Goal: Task Accomplishment & Management: Complete application form

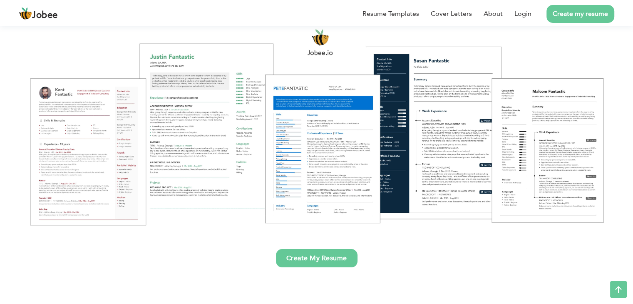
scroll to position [91, 0]
click at [529, 14] on link "Login" at bounding box center [522, 14] width 17 height 10
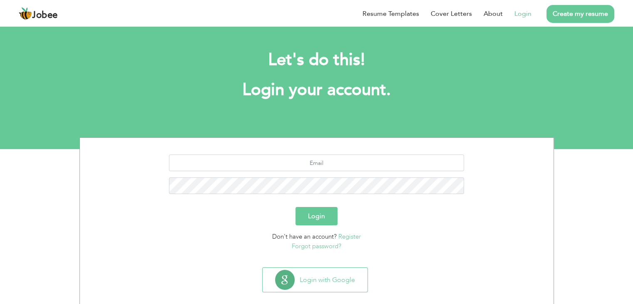
click at [566, 16] on link "Create my resume" at bounding box center [580, 14] width 68 height 18
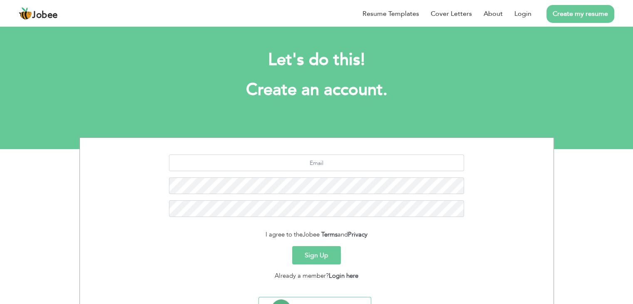
scroll to position [42, 0]
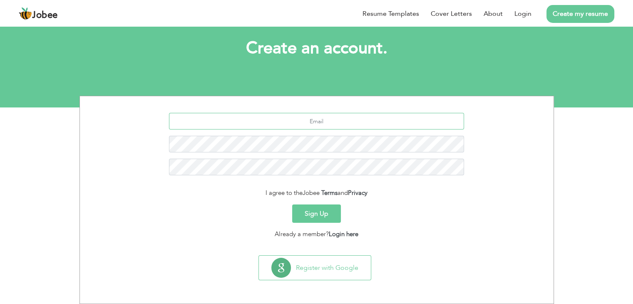
click at [331, 124] on input "text" at bounding box center [316, 121] width 295 height 17
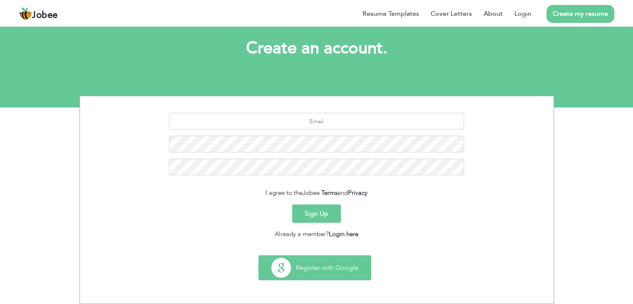
click at [331, 266] on button "Register with Google" at bounding box center [315, 267] width 112 height 24
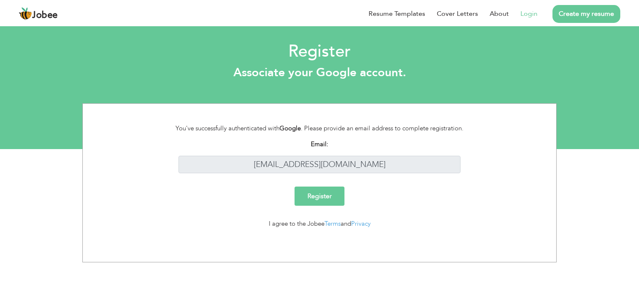
click at [320, 196] on input "Register" at bounding box center [320, 195] width 50 height 19
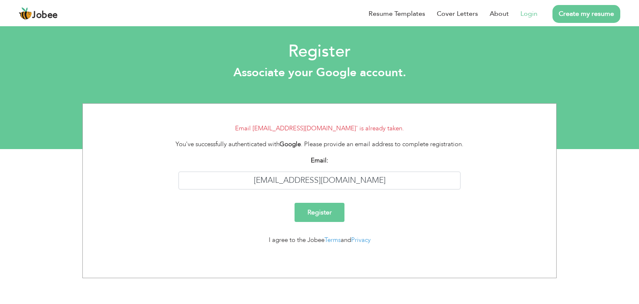
click at [525, 12] on link "Login" at bounding box center [528, 14] width 17 height 10
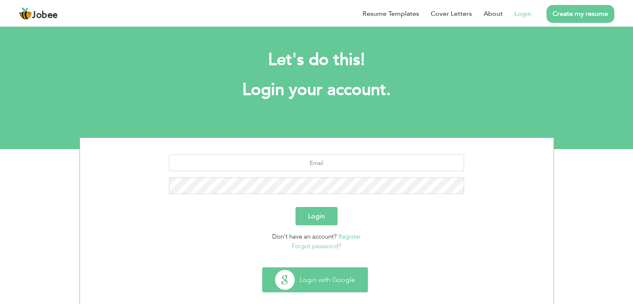
click at [324, 275] on button "Login with Google" at bounding box center [314, 279] width 105 height 24
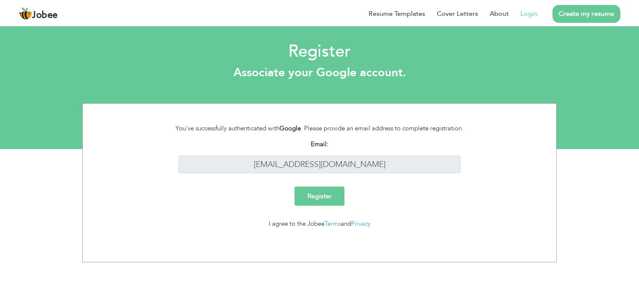
click at [526, 15] on link "Login" at bounding box center [528, 14] width 17 height 10
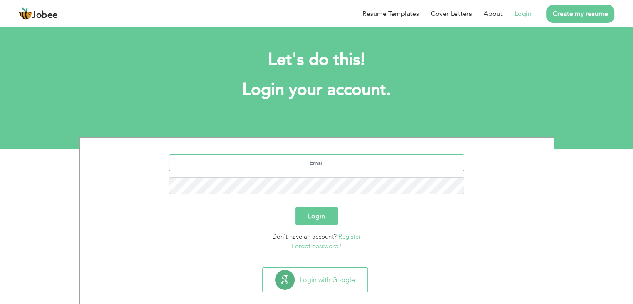
click at [341, 168] on input "text" at bounding box center [316, 162] width 295 height 17
type input "[EMAIL_ADDRESS][DOMAIN_NAME]"
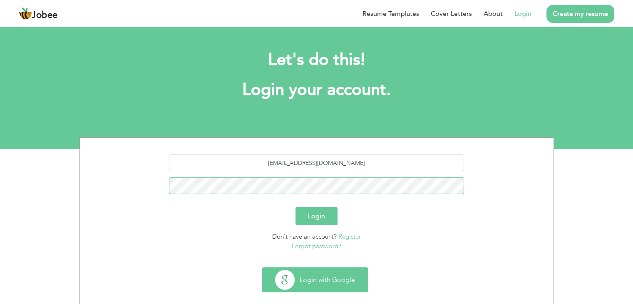
scroll to position [12, 0]
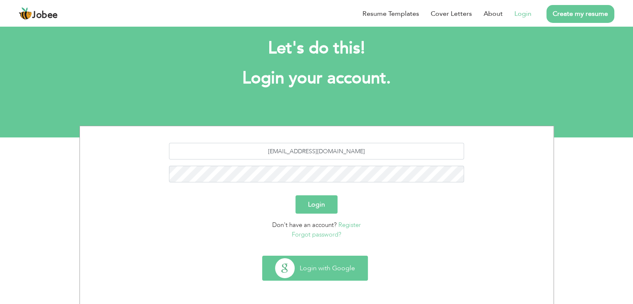
click at [343, 265] on button "Login with Google" at bounding box center [314, 268] width 105 height 24
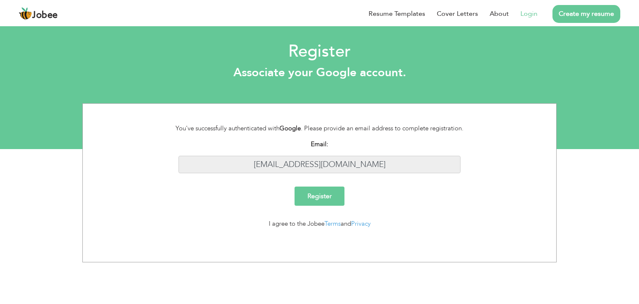
click at [342, 160] on input "[EMAIL_ADDRESS][DOMAIN_NAME]" at bounding box center [319, 165] width 282 height 18
click at [342, 160] on input "maryamarshad965@gmail.com" at bounding box center [319, 165] width 282 height 18
click at [357, 166] on input "maryamarshad965@gmail.com" at bounding box center [319, 165] width 282 height 18
click at [373, 167] on input "maryamarshad965@gmail.com" at bounding box center [319, 165] width 282 height 18
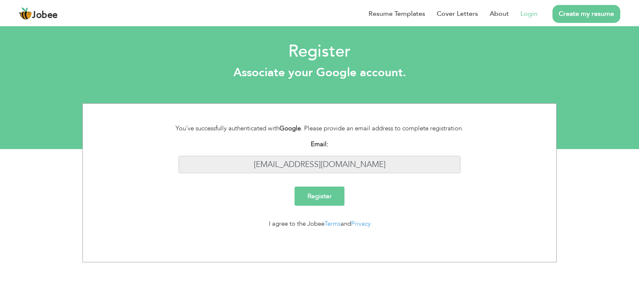
click at [376, 166] on input "maryamarshad965@gmail.com" at bounding box center [319, 165] width 282 height 18
click at [317, 160] on input "maryamarshad965@gmail.com" at bounding box center [319, 165] width 282 height 18
click at [319, 196] on input "Register" at bounding box center [320, 195] width 50 height 19
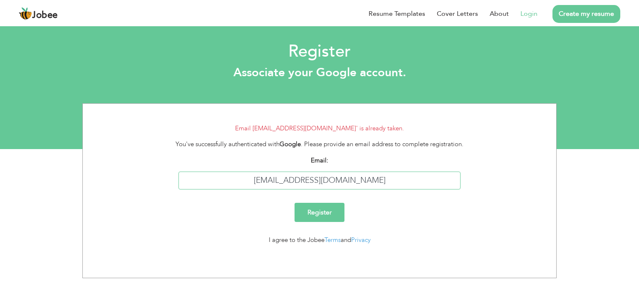
click at [319, 182] on input "maryamarshad965@gmail.com" at bounding box center [319, 180] width 282 height 18
drag, startPoint x: 329, startPoint y: 180, endPoint x: 260, endPoint y: 186, distance: 69.7
click at [260, 186] on input "maryamarshad965@gmail.com" at bounding box center [319, 180] width 282 height 18
type input "@gmail.com"
click at [597, 11] on link "Create my resume" at bounding box center [586, 14] width 68 height 18
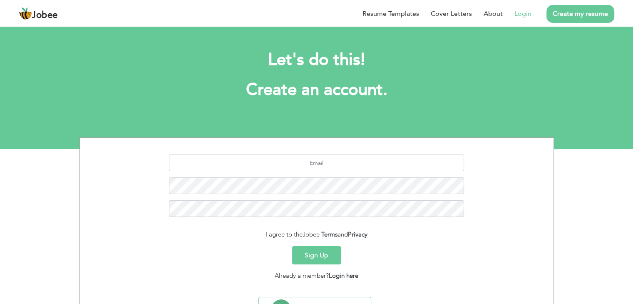
click at [527, 14] on link "Login" at bounding box center [522, 14] width 17 height 10
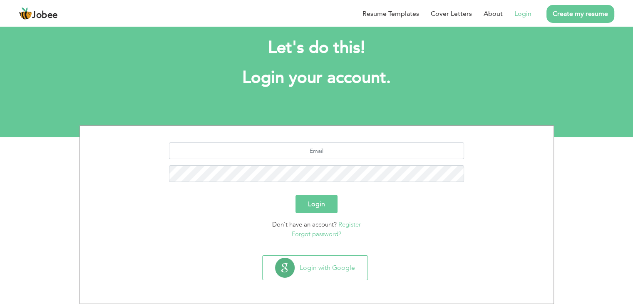
scroll to position [12, 0]
click at [570, 22] on li "Create my resume" at bounding box center [572, 14] width 83 height 22
click at [572, 11] on link "Create my resume" at bounding box center [580, 14] width 68 height 18
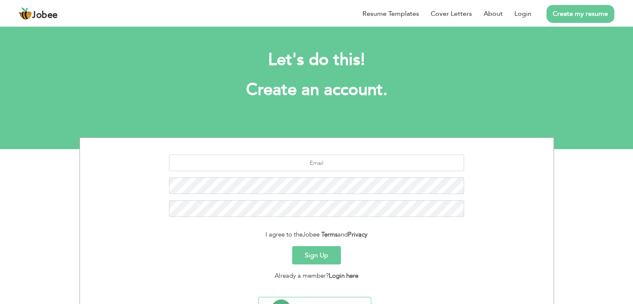
scroll to position [42, 0]
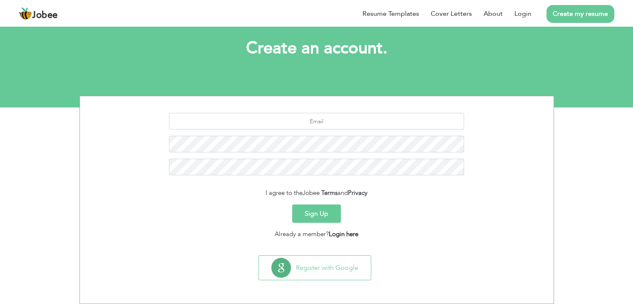
click at [351, 233] on link "Login here" at bounding box center [344, 234] width 30 height 8
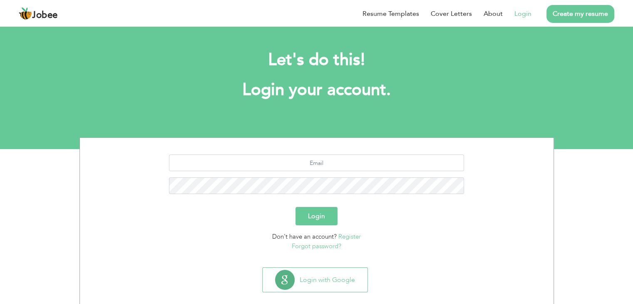
scroll to position [12, 0]
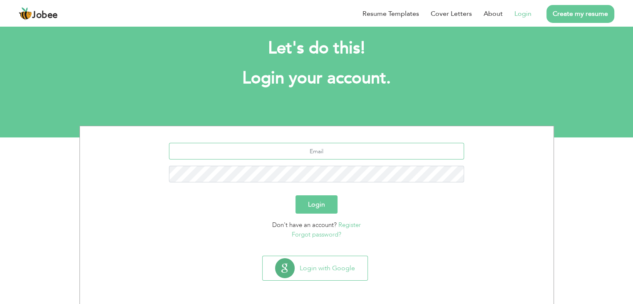
click at [356, 149] on input "text" at bounding box center [316, 151] width 295 height 17
type input "maryamarshad965@gmail.com"
click at [327, 233] on link "Forgot password?" at bounding box center [317, 234] width 50 height 8
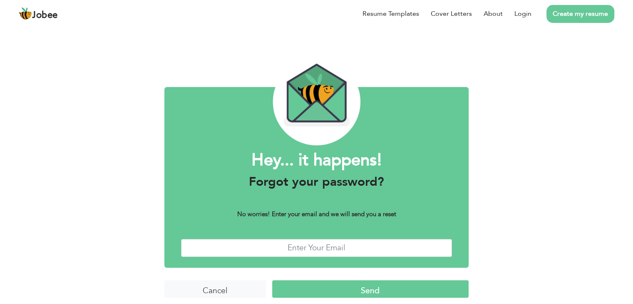
scroll to position [7, 0]
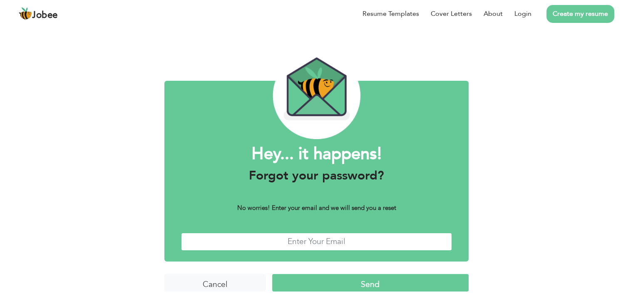
drag, startPoint x: 0, startPoint y: 0, endPoint x: 327, endPoint y: 233, distance: 401.8
click at [327, 233] on input "text" at bounding box center [316, 242] width 271 height 18
type input "[EMAIL_ADDRESS][DOMAIN_NAME]"
click at [313, 285] on input "Send" at bounding box center [370, 283] width 196 height 18
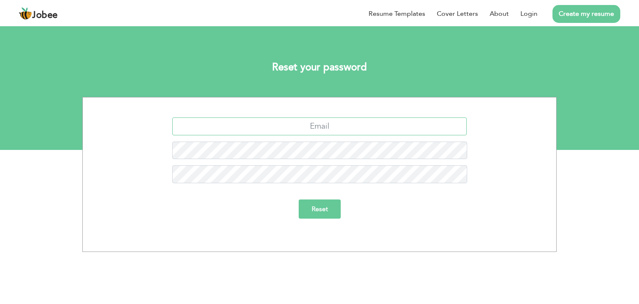
click at [318, 127] on input "text" at bounding box center [319, 126] width 295 height 18
drag, startPoint x: 267, startPoint y: 126, endPoint x: 329, endPoint y: 131, distance: 62.6
click at [329, 131] on input "maryamarshad965@gmail.com" at bounding box center [319, 126] width 295 height 18
drag, startPoint x: 329, startPoint y: 124, endPoint x: 336, endPoint y: 124, distance: 6.7
click at [336, 124] on input "[EMAIL_ADDRESS][DOMAIN_NAME]" at bounding box center [319, 126] width 295 height 18
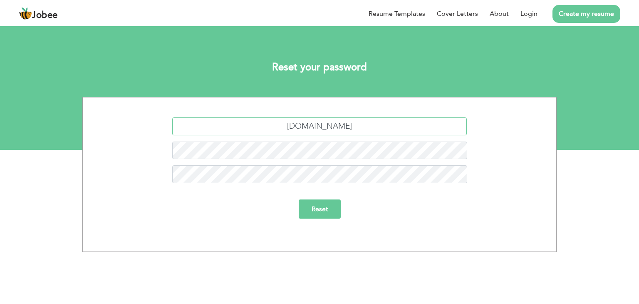
click at [296, 125] on input "maryamarshad965gmail.com" at bounding box center [319, 126] width 295 height 18
paste input "@"
drag, startPoint x: 266, startPoint y: 127, endPoint x: 327, endPoint y: 129, distance: 60.8
click at [327, 129] on input "maryam@arshad965gmail.com" at bounding box center [319, 126] width 295 height 18
drag, startPoint x: 300, startPoint y: 126, endPoint x: 295, endPoint y: 126, distance: 5.1
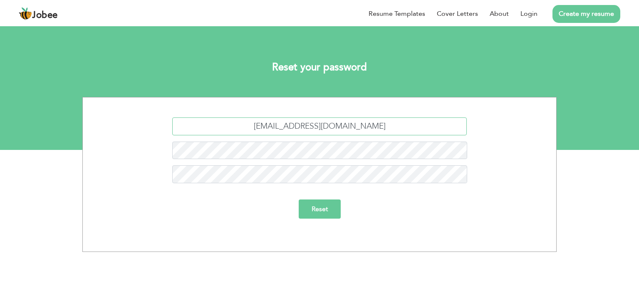
click at [295, 126] on input "maryam@arshad965gmail.com" at bounding box center [319, 126] width 295 height 18
click at [334, 126] on input "maryamarshad965gmail.com" at bounding box center [319, 126] width 295 height 18
paste input "@"
type input "maryamarshad965@gmail.com"
click at [319, 213] on input "Reset" at bounding box center [320, 208] width 42 height 19
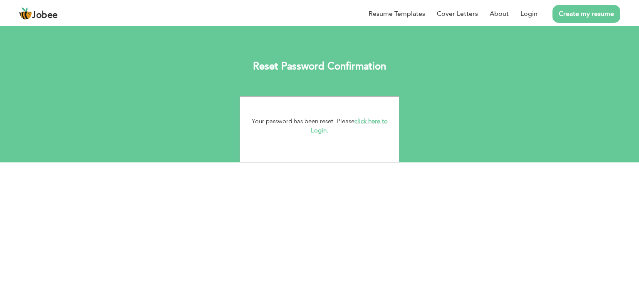
click at [368, 121] on link "click here to Login." at bounding box center [349, 126] width 77 height 18
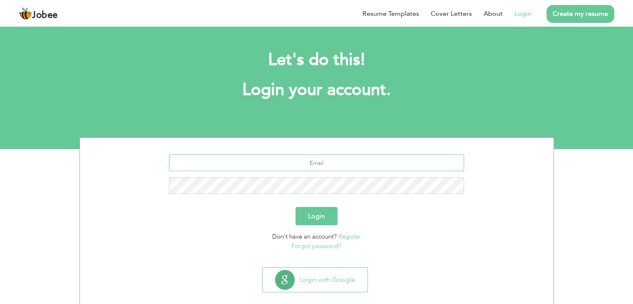
click at [327, 165] on input "text" at bounding box center [316, 162] width 295 height 17
type input "[EMAIL_ADDRESS][DOMAIN_NAME]"
click at [318, 216] on button "Login" at bounding box center [316, 216] width 42 height 18
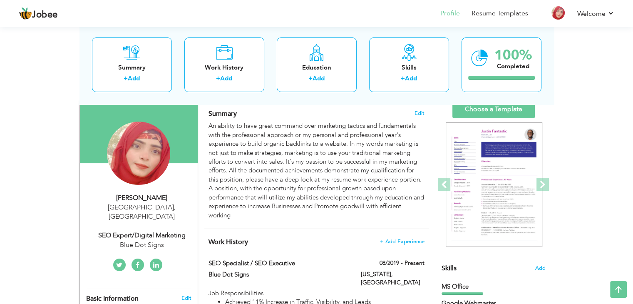
scroll to position [57, 0]
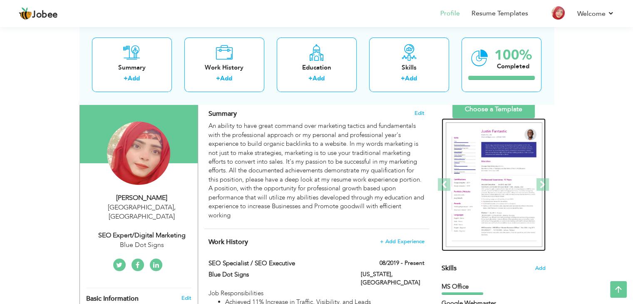
click at [495, 215] on img at bounding box center [494, 184] width 97 height 125
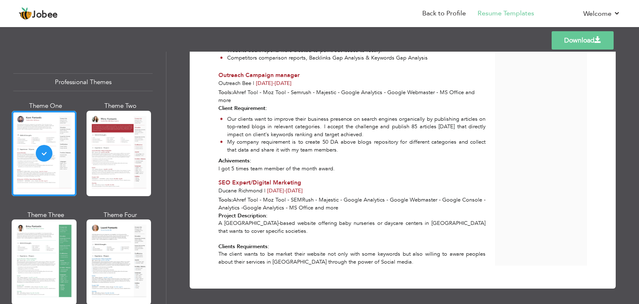
scroll to position [782, 0]
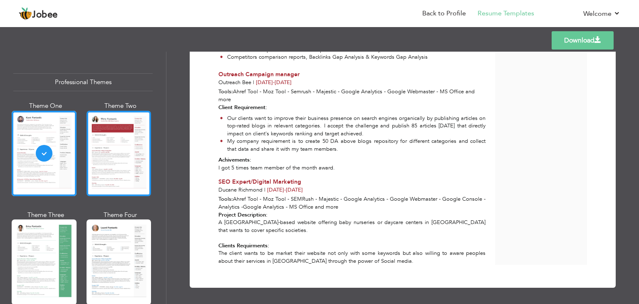
click at [121, 162] on div at bounding box center [119, 153] width 65 height 85
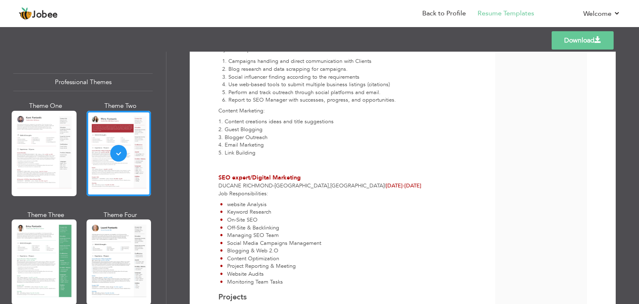
scroll to position [447, 0]
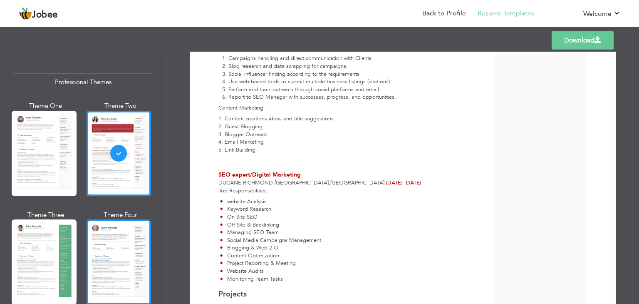
click at [126, 250] on div at bounding box center [119, 261] width 65 height 85
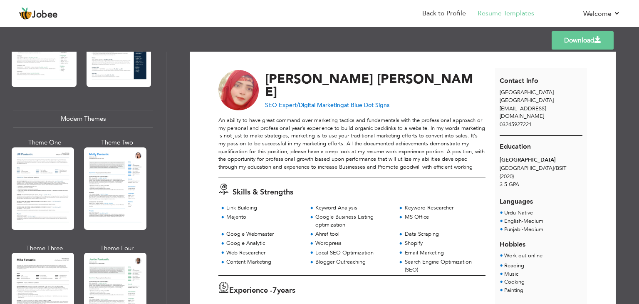
scroll to position [0, 0]
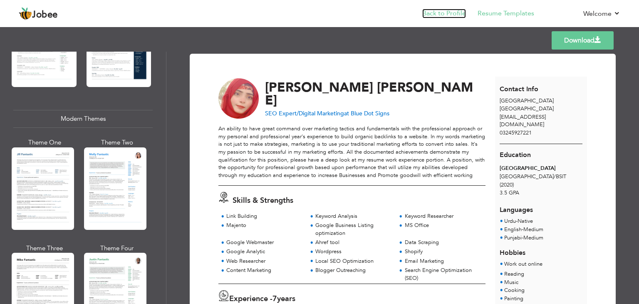
click at [429, 14] on link "Back to Profile" at bounding box center [444, 14] width 44 height 10
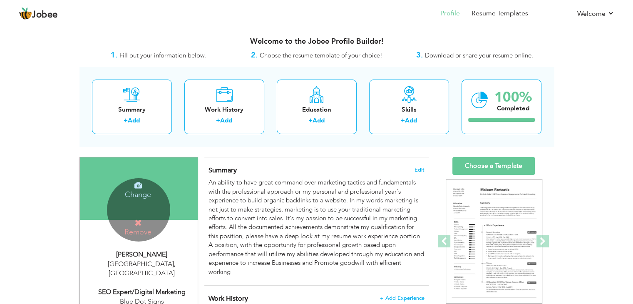
click at [136, 228] on h4 "Remove" at bounding box center [137, 227] width 59 height 18
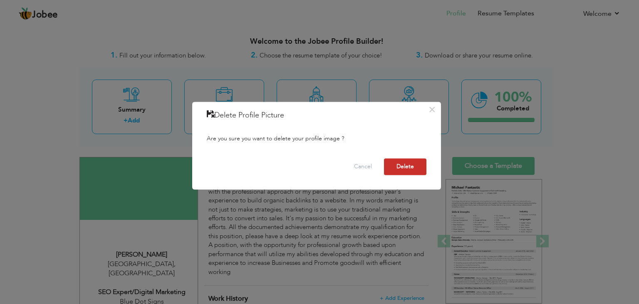
click at [411, 163] on button "Delete" at bounding box center [405, 166] width 42 height 17
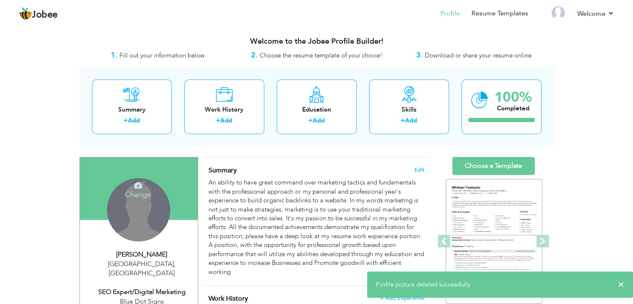
click at [135, 209] on div "Change Remove" at bounding box center [138, 209] width 63 height 63
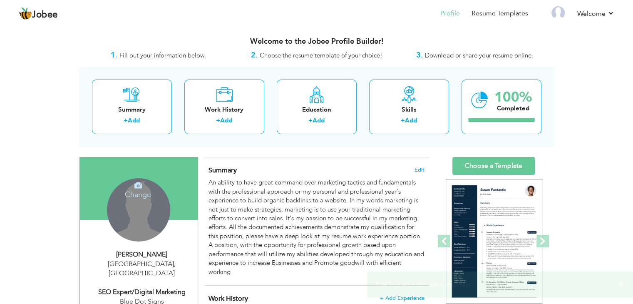
click at [134, 193] on h4 "Change" at bounding box center [137, 189] width 59 height 20
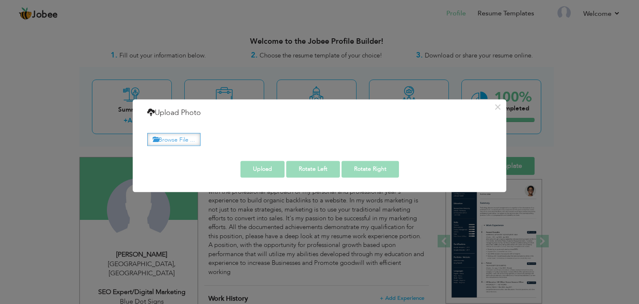
click at [186, 140] on label "Browse File ..." at bounding box center [173, 139] width 53 height 13
click at [0, 0] on input "Browse File ..." at bounding box center [0, 0] width 0 height 0
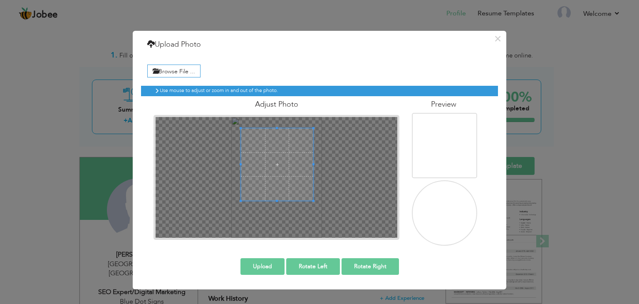
click at [271, 170] on span at bounding box center [277, 164] width 72 height 72
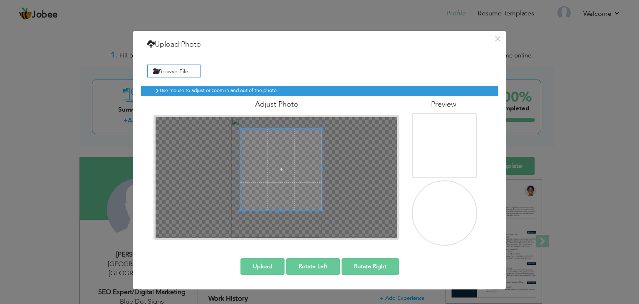
click at [322, 202] on div at bounding box center [281, 170] width 82 height 82
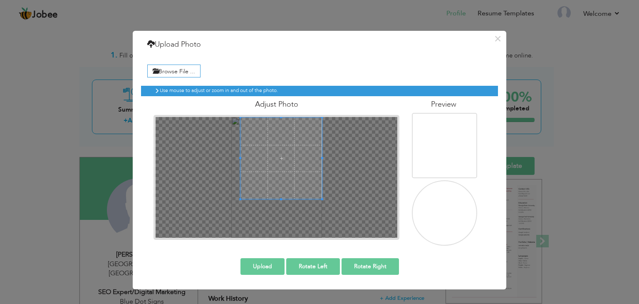
click at [308, 177] on span at bounding box center [281, 158] width 82 height 82
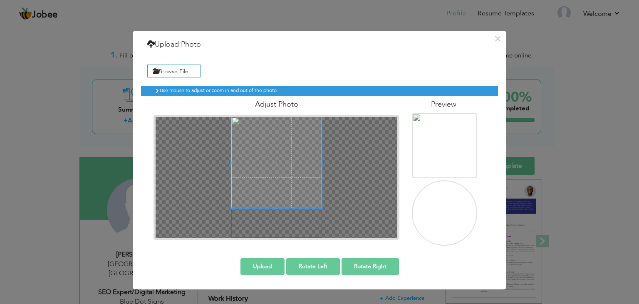
click at [231, 205] on div at bounding box center [276, 162] width 90 height 90
click at [276, 211] on div at bounding box center [277, 177] width 242 height 121
click at [275, 213] on div at bounding box center [277, 177] width 242 height 121
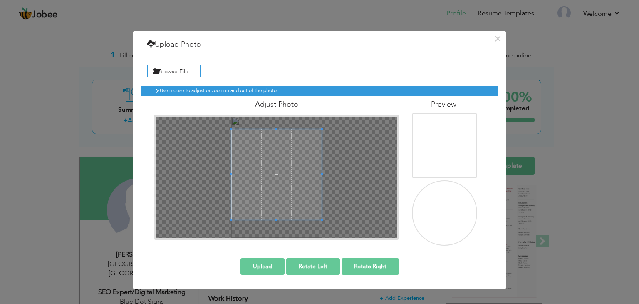
click at [279, 163] on span at bounding box center [276, 174] width 91 height 91
click at [312, 161] on span at bounding box center [276, 171] width 91 height 91
click at [271, 265] on button "Upload" at bounding box center [262, 266] width 44 height 17
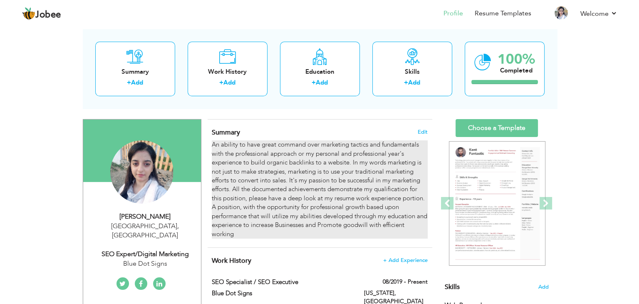
scroll to position [38, 0]
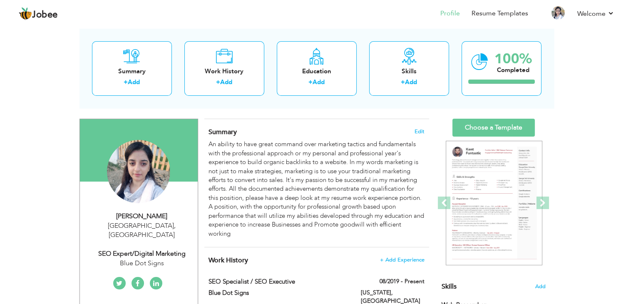
drag, startPoint x: 238, startPoint y: 235, endPoint x: 206, endPoint y: 133, distance: 106.8
click at [206, 133] on div "Summary Edit An ability to have great command over marketing tactics and fundam…" at bounding box center [316, 183] width 225 height 128
click at [420, 129] on span "Edit" at bounding box center [419, 132] width 10 height 6
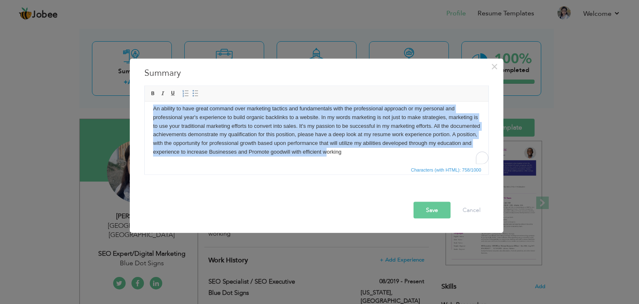
scroll to position [6, 0]
drag, startPoint x: 153, startPoint y: 114, endPoint x: 389, endPoint y: 172, distance: 243.2
click at [389, 164] on html "An ability to have great command over marketing tactics and fundamentals with t…" at bounding box center [316, 130] width 344 height 69
copy body "An ability to have great command over marketing tactics and fundamentals with t…"
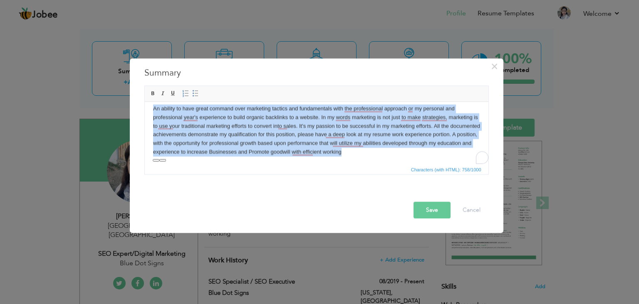
click at [298, 132] on body "An ability to have great command over marketing tactics and fundamentals with t…" at bounding box center [316, 130] width 327 height 52
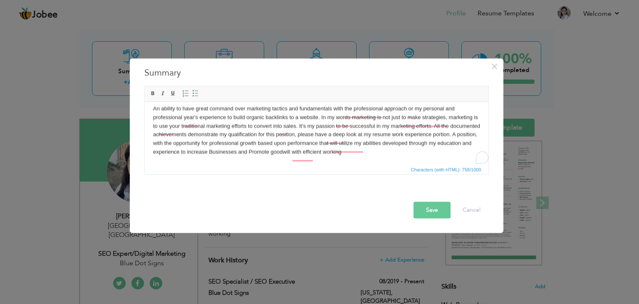
scroll to position [0, 0]
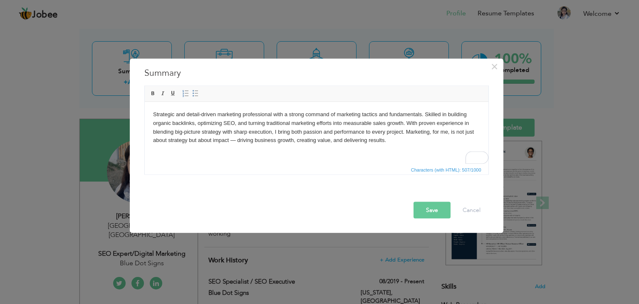
click at [153, 115] on body "Strategic and detail-driven marketing professional with a strong command of mar…" at bounding box center [316, 127] width 327 height 35
click at [434, 206] on button "Save" at bounding box center [431, 210] width 37 height 17
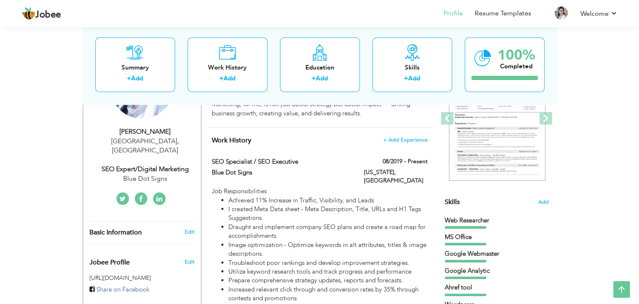
scroll to position [129, 0]
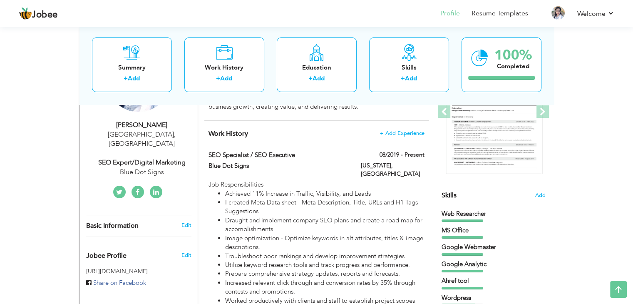
click at [143, 158] on div "SEO Expert/Digital Marketing" at bounding box center [141, 163] width 111 height 10
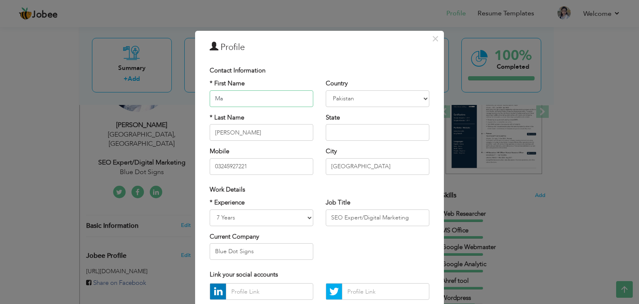
type input "M"
type input "Maryam"
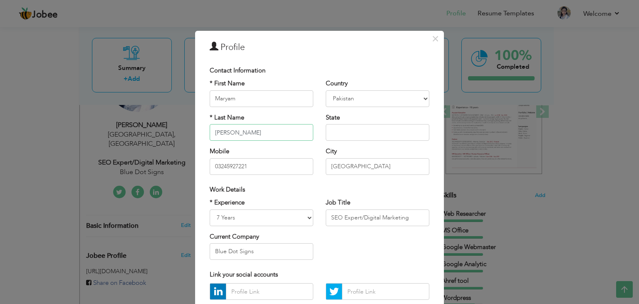
type input "Arshad"
type input "34716882932"
type input "Maryam"
click at [212, 166] on input "34716882932" at bounding box center [262, 166] width 104 height 17
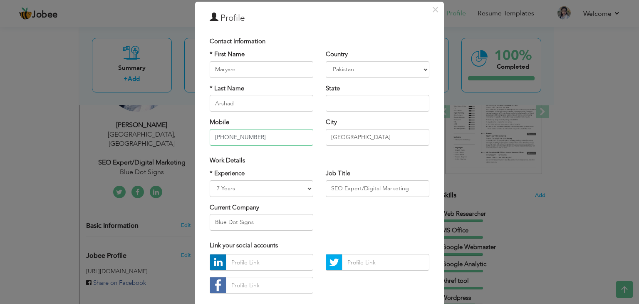
scroll to position [35, 0]
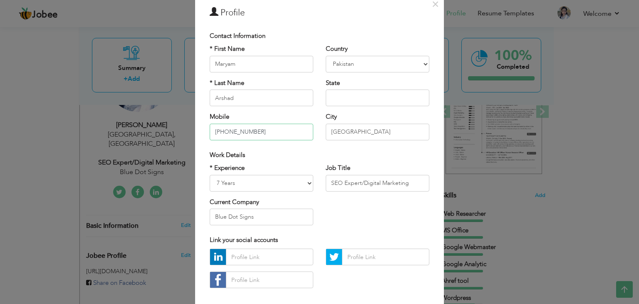
type input "[PHONE_NUMBER]"
click at [306, 184] on select "Entry Level Less than 1 Year 1 Year 2 Years 3 Years 4 Years 5 Years 6 Years 7 Y…" at bounding box center [262, 183] width 104 height 17
click at [210, 175] on select "Entry Level Less than 1 Year 1 Year 2 Years 3 Years 4 Years 5 Years 6 Years 7 Y…" at bounding box center [262, 183] width 104 height 17
click at [281, 183] on select "Entry Level Less than 1 Year 1 Year 2 Years 3 Years 4 Years 5 Years 6 Years 7 Y…" at bounding box center [262, 183] width 104 height 17
click at [210, 175] on select "Entry Level Less than 1 Year 1 Year 2 Years 3 Years 4 Years 5 Years 6 Years 7 Y…" at bounding box center [262, 183] width 104 height 17
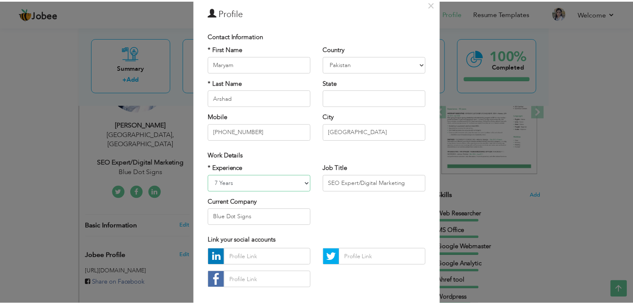
scroll to position [75, 0]
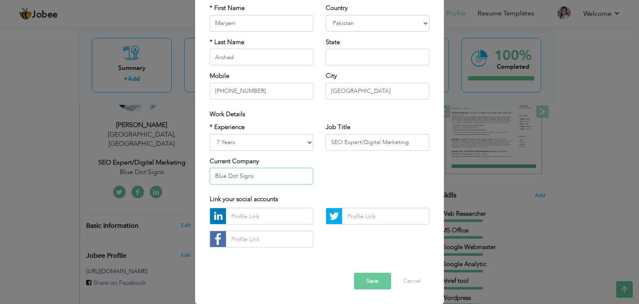
click at [278, 178] on input "Blue Dot Signs" at bounding box center [262, 176] width 104 height 17
paste input "coalitiontechnologies.com"
click at [235, 176] on input "coalitiontechnologies" at bounding box center [262, 176] width 104 height 17
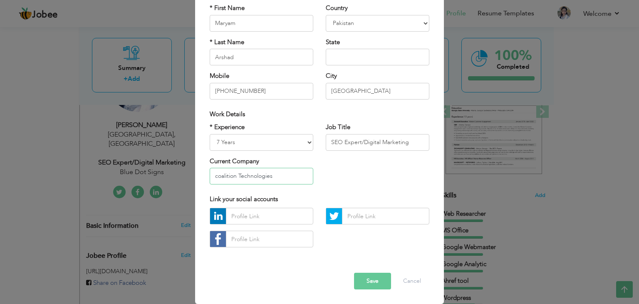
drag, startPoint x: 215, startPoint y: 177, endPoint x: 210, endPoint y: 177, distance: 4.6
click at [210, 177] on input "coalition Technologies" at bounding box center [262, 176] width 104 height 17
type input "Coalition Technologies"
click at [379, 280] on button "Save" at bounding box center [372, 280] width 37 height 17
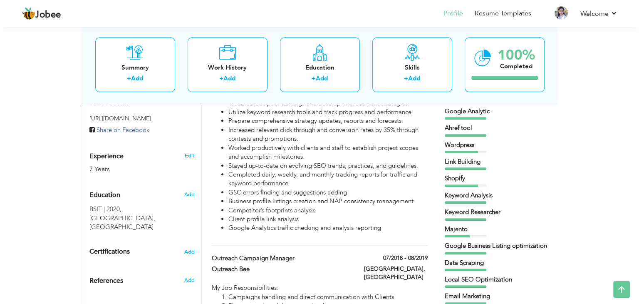
scroll to position [285, 0]
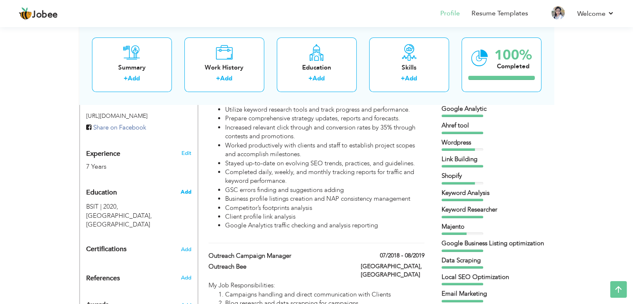
click at [186, 188] on span "Add" at bounding box center [185, 191] width 11 height 7
radio input "true"
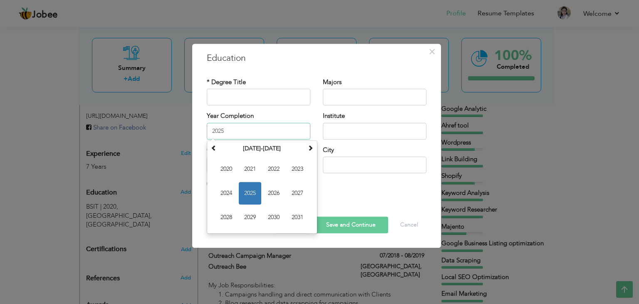
click at [271, 134] on input "2025" at bounding box center [259, 131] width 104 height 17
click at [298, 170] on span "2023" at bounding box center [297, 169] width 22 height 22
type input "2023"
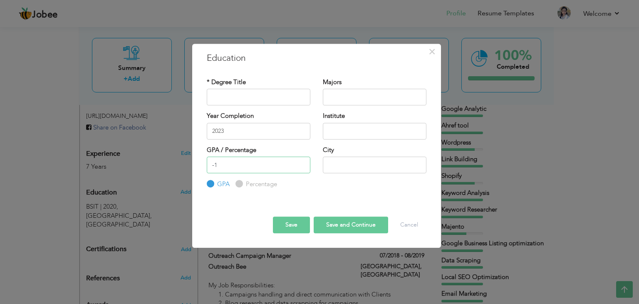
click at [300, 167] on input "-1" at bounding box center [259, 164] width 104 height 17
click at [300, 167] on input "-2" at bounding box center [259, 164] width 104 height 17
click at [300, 167] on input "-3" at bounding box center [259, 164] width 104 height 17
click at [300, 167] on input "-4" at bounding box center [259, 164] width 104 height 17
click at [300, 163] on input "-3" at bounding box center [259, 164] width 104 height 17
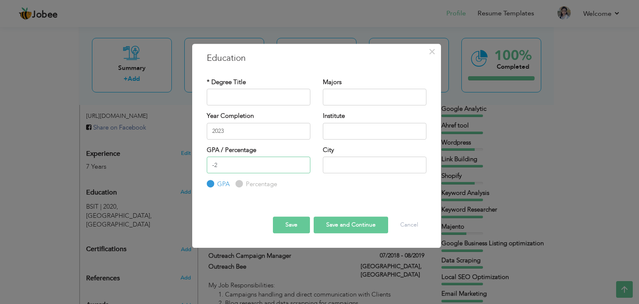
click at [300, 163] on input "-2" at bounding box center [259, 164] width 104 height 17
click at [300, 163] on input "-1" at bounding box center [259, 164] width 104 height 17
click at [300, 163] on input "0" at bounding box center [259, 164] width 104 height 17
click at [300, 163] on input "1" at bounding box center [259, 164] width 104 height 17
click at [300, 163] on input "2" at bounding box center [259, 164] width 104 height 17
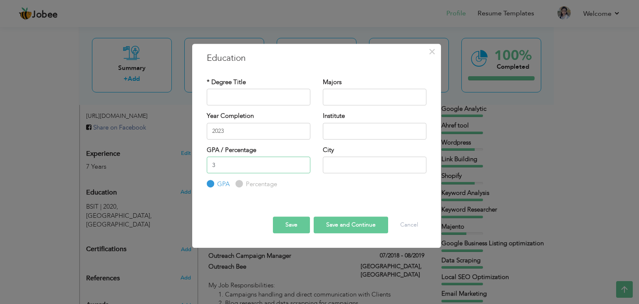
click at [300, 163] on input "3" at bounding box center [259, 164] width 104 height 17
click at [300, 163] on input "4" at bounding box center [259, 164] width 104 height 17
click at [300, 163] on input "5" at bounding box center [259, 164] width 104 height 17
type input "4"
click at [302, 166] on input "4" at bounding box center [259, 164] width 104 height 17
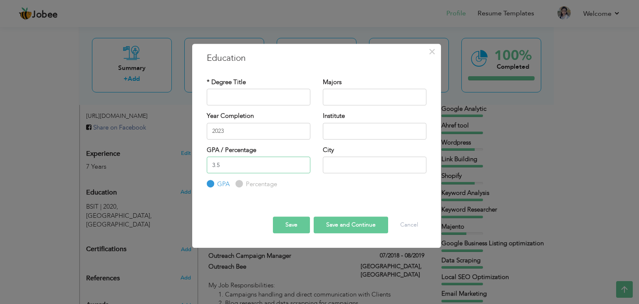
type input "3.5"
click at [361, 163] on input "text" at bounding box center [375, 164] width 104 height 17
type input "[GEOGRAPHIC_DATA]"
click at [275, 97] on input "text" at bounding box center [259, 97] width 104 height 17
paste input "BSCS, Information Systems Technologies | Lahore"
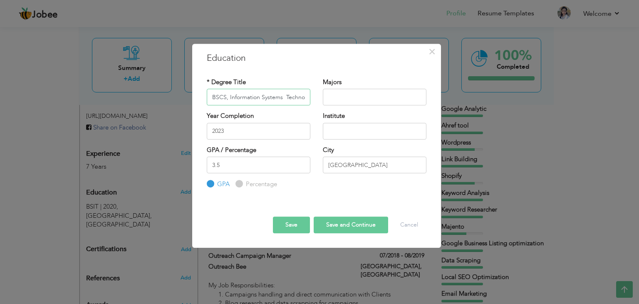
scroll to position [0, 15]
drag, startPoint x: 228, startPoint y: 97, endPoint x: 347, endPoint y: 92, distance: 119.1
click at [347, 92] on div "* Degree Title BSCS, Information Systems Technologies Majors" at bounding box center [316, 95] width 232 height 34
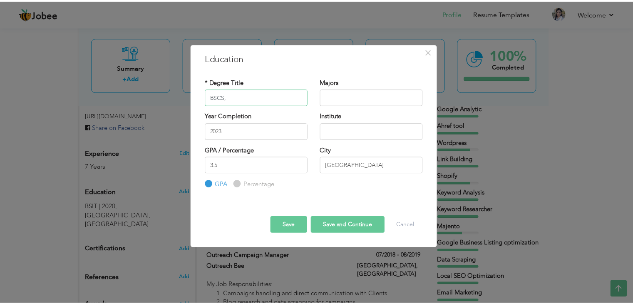
scroll to position [0, 0]
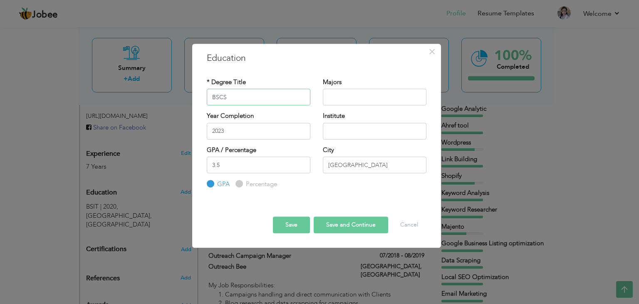
type input "BSCS"
click at [349, 94] on input "text" at bounding box center [375, 97] width 104 height 17
paste input "Information Systems Technologies"
type input "Information Systems"
click at [346, 131] on input "text" at bounding box center [375, 131] width 104 height 17
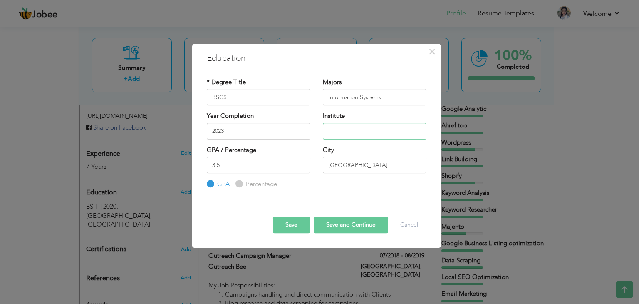
paste input "University of the Punjab, Lahore"
type input "[GEOGRAPHIC_DATA]"
drag, startPoint x: 389, startPoint y: 97, endPoint x: 359, endPoint y: 97, distance: 29.5
click at [359, 97] on input "Information Systems" at bounding box center [375, 97] width 104 height 17
type input "Information Systems Technology"
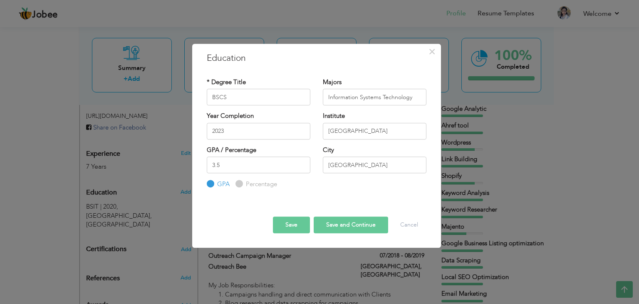
click at [298, 219] on button "Save" at bounding box center [291, 224] width 37 height 17
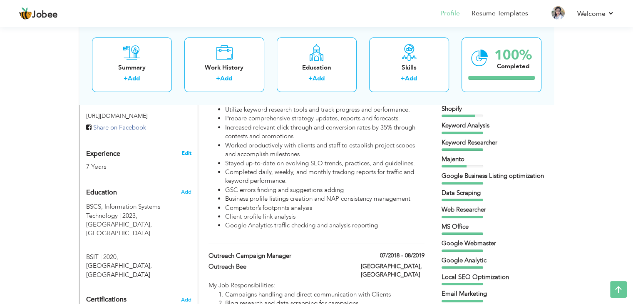
click at [186, 149] on link "Edit" at bounding box center [186, 152] width 10 height 7
type input "Maryam"
type input "Arshad"
type input "+9234716882932"
select select "number:166"
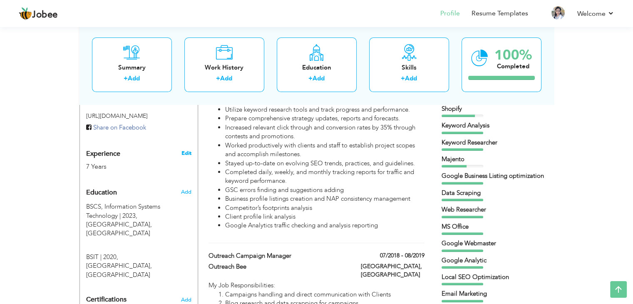
type input "[GEOGRAPHIC_DATA]"
select select "number:9"
type input "Coalition Technologies"
type input "SEO Expert/Digital Marketing"
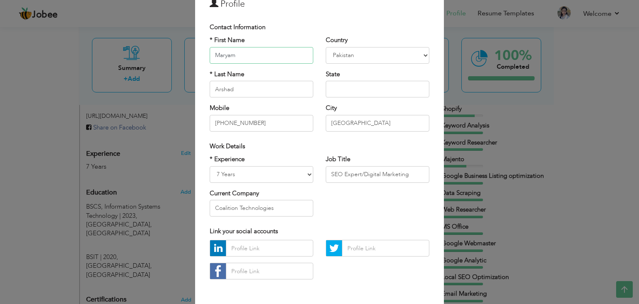
scroll to position [46, 0]
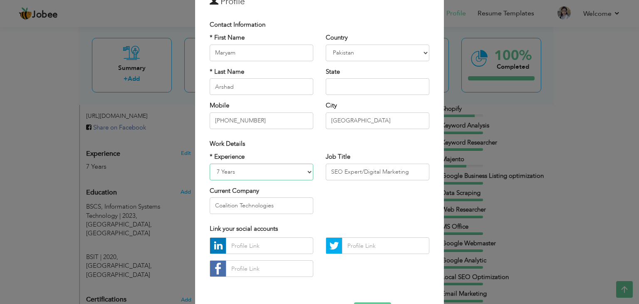
click at [305, 170] on select "Entry Level Less than 1 Year 1 Year 2 Years 3 Years 4 Years 5 Years 6 Years 7 Y…" at bounding box center [262, 171] width 104 height 17
click at [210, 163] on select "Entry Level Less than 1 Year 1 Year 2 Years 3 Years 4 Years 5 Years 6 Years 7 Y…" at bounding box center [262, 171] width 104 height 17
click at [307, 171] on select "Entry Level Less than 1 Year 1 Year 2 Years 3 Years 4 Years 5 Years 6 Years 7 Y…" at bounding box center [262, 171] width 104 height 17
select select "number:7"
click at [210, 163] on select "Entry Level Less than 1 Year 1 Year 2 Years 3 Years 4 Years 5 Years 6 Years 7 Y…" at bounding box center [262, 171] width 104 height 17
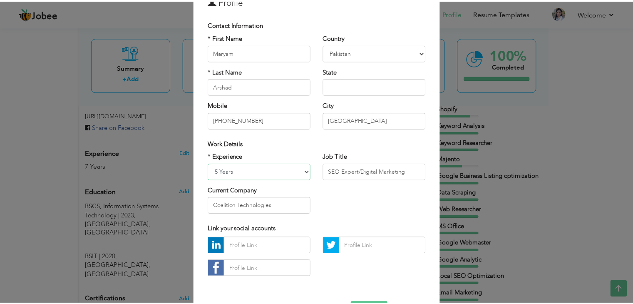
scroll to position [75, 0]
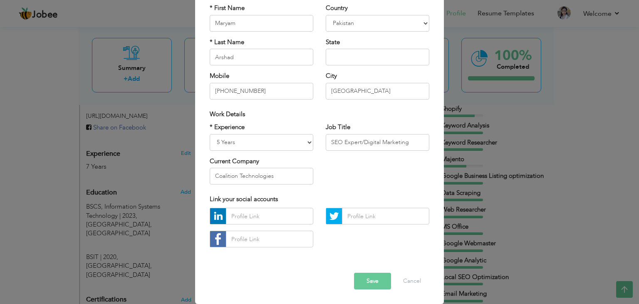
click at [364, 279] on button "Save" at bounding box center [372, 280] width 37 height 17
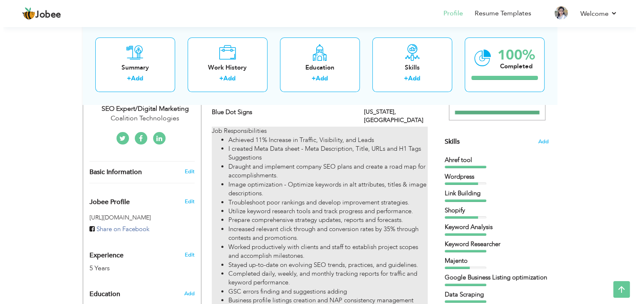
scroll to position [181, 0]
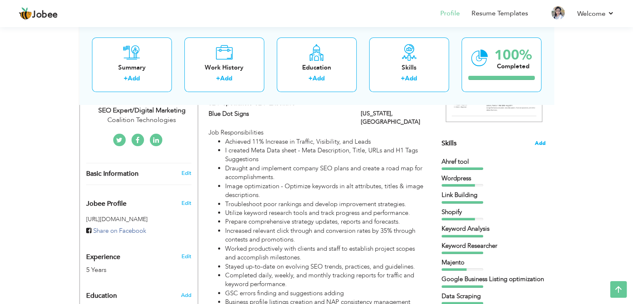
click at [542, 144] on span "Add" at bounding box center [540, 143] width 11 height 8
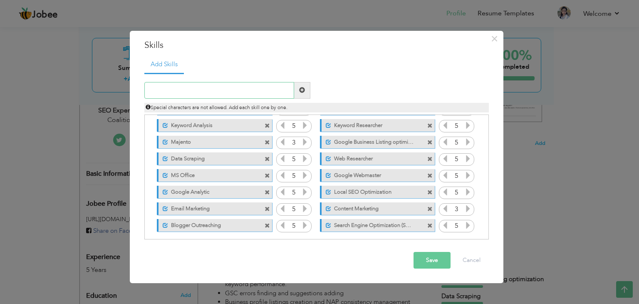
scroll to position [47, 0]
type input "Google Tag Manager"
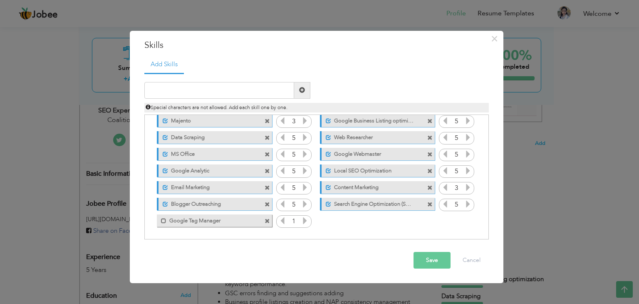
click at [303, 219] on icon at bounding box center [304, 220] width 7 height 7
click at [163, 220] on span at bounding box center [163, 220] width 5 height 5
click at [231, 90] on input "text" at bounding box center [219, 90] width 150 height 17
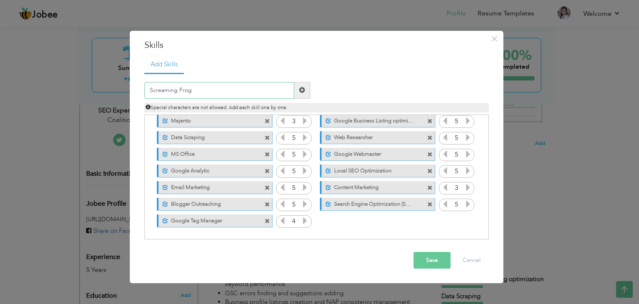
type input "Screaming Frog"
click at [301, 90] on span at bounding box center [302, 90] width 6 height 6
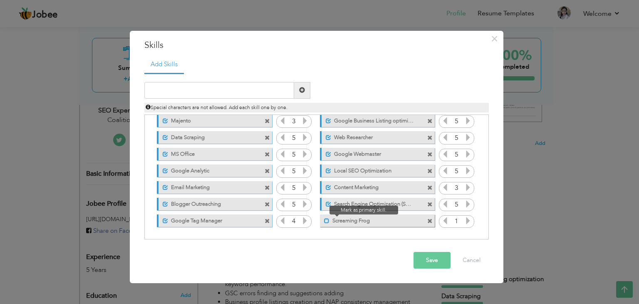
click at [325, 219] on span at bounding box center [326, 220] width 5 height 5
click at [464, 219] on icon at bounding box center [467, 220] width 7 height 7
click at [465, 222] on icon at bounding box center [467, 220] width 7 height 7
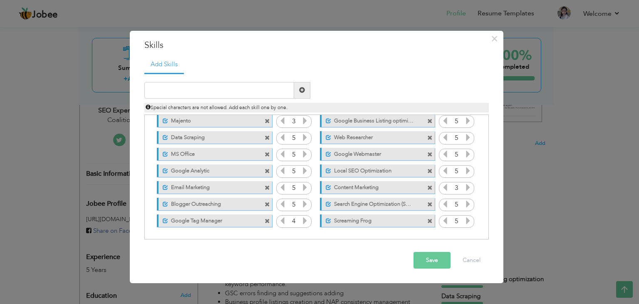
click at [465, 222] on icon at bounding box center [467, 220] width 7 height 7
click at [435, 260] on button "Save" at bounding box center [431, 260] width 37 height 17
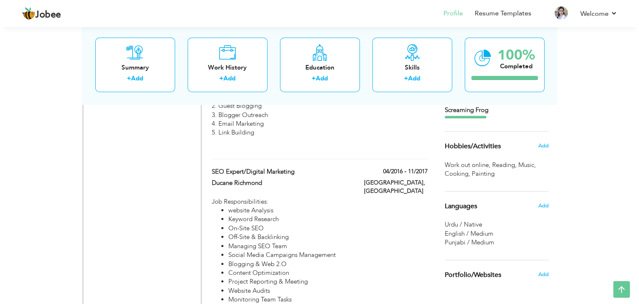
scroll to position [551, 0]
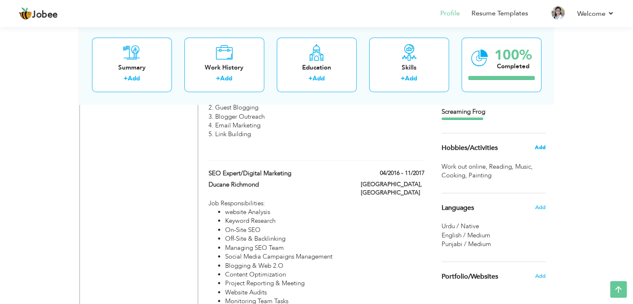
click at [539, 144] on span "Add" at bounding box center [539, 147] width 11 height 7
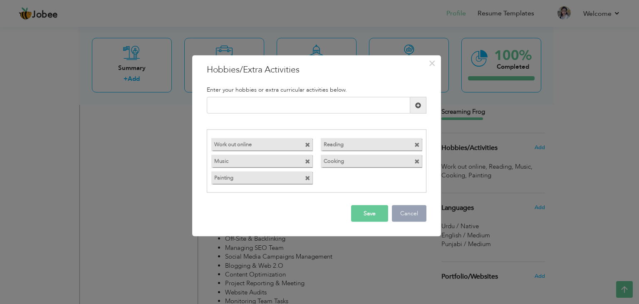
click at [403, 220] on button "Cancel" at bounding box center [409, 213] width 35 height 17
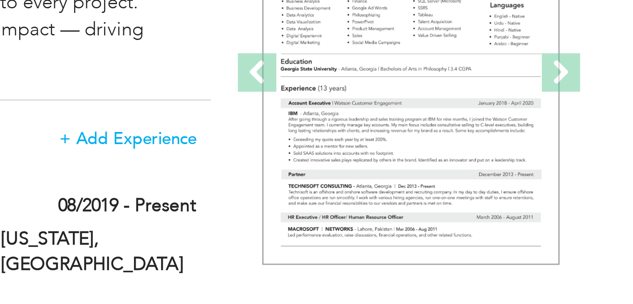
scroll to position [43, 0]
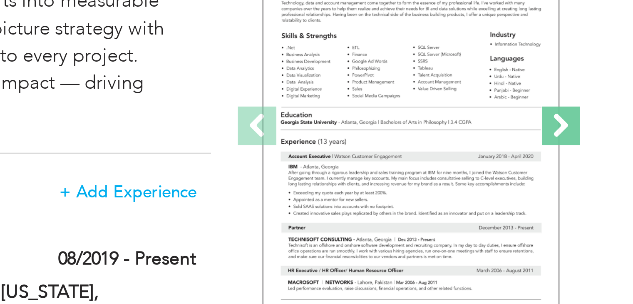
click at [538, 200] on span at bounding box center [542, 197] width 12 height 12
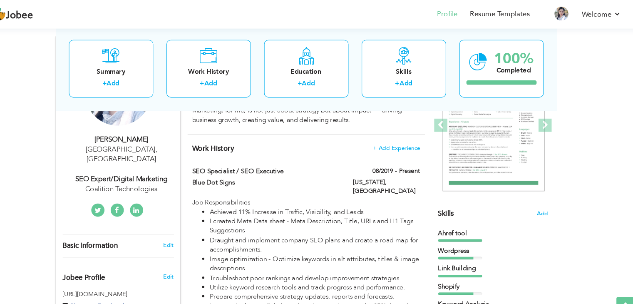
scroll to position [121, 0]
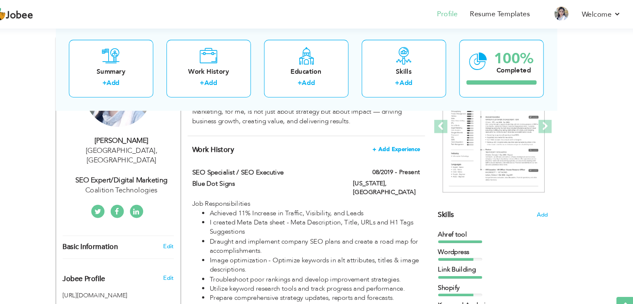
click at [393, 140] on span "+ Add Experience" at bounding box center [401, 141] width 45 height 6
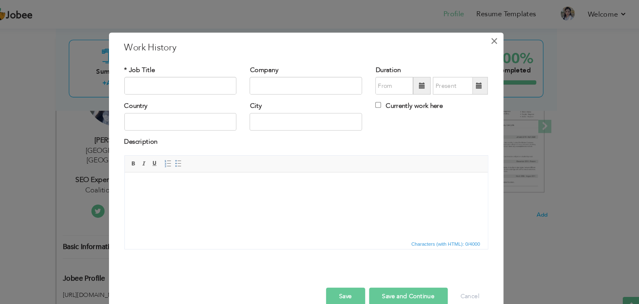
click at [494, 41] on span "×" at bounding box center [494, 38] width 7 height 15
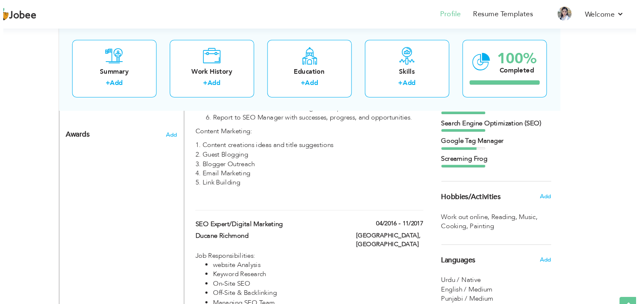
scroll to position [508, 0]
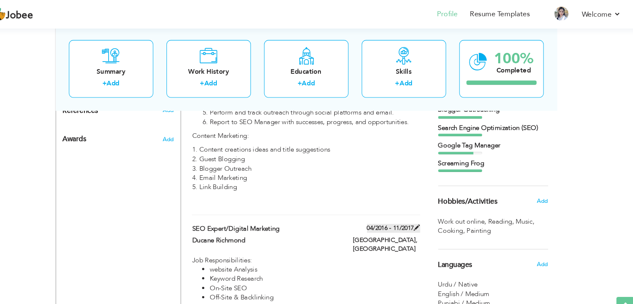
click at [408, 212] on label "04/2016 - 11/2017" at bounding box center [399, 216] width 50 height 8
type input "SEO expert/Digital Marketing"
type input "Ducane Richmond"
type input "04/2016"
type input "11/2017"
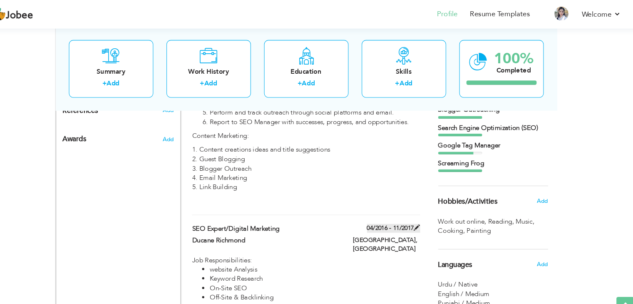
type input "Ukraine"
type input "Richmond"
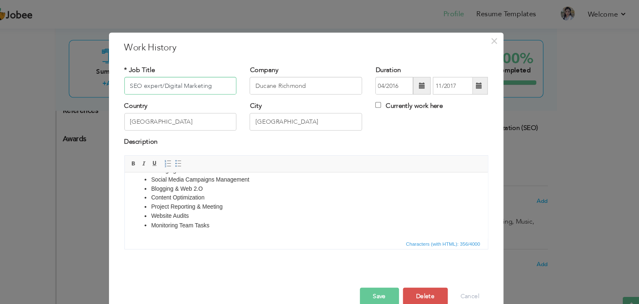
scroll to position [63, 0]
click at [423, 280] on button "Delete" at bounding box center [429, 280] width 42 height 17
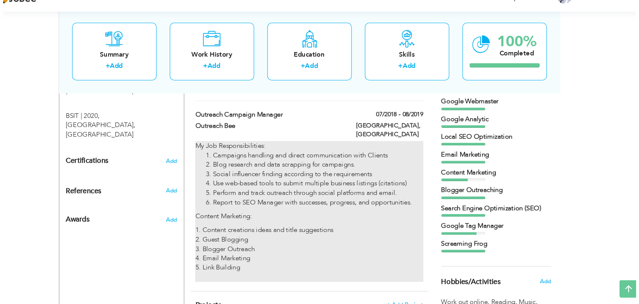
scroll to position [407, 0]
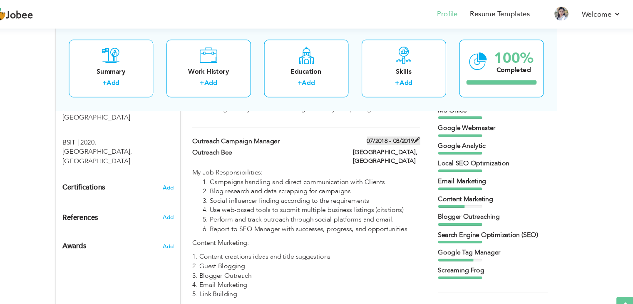
click at [410, 129] on label "07/2018 - 08/2019" at bounding box center [399, 133] width 50 height 8
type input "Outreach Campaign Manager"
type input "Outreach Bee"
type input "07/2018"
type input "08/2019"
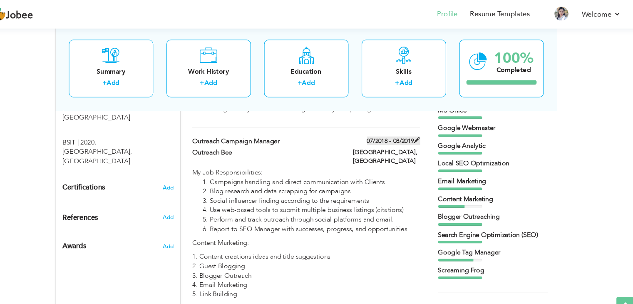
type input "[GEOGRAPHIC_DATA]"
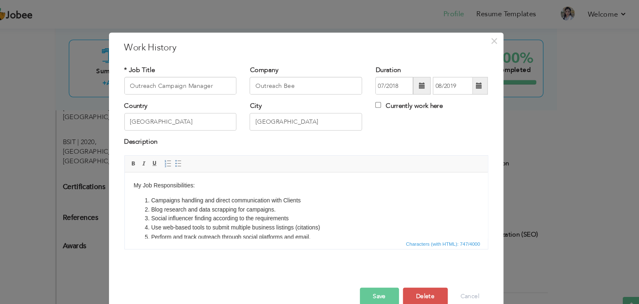
click at [426, 82] on span at bounding box center [426, 81] width 6 height 6
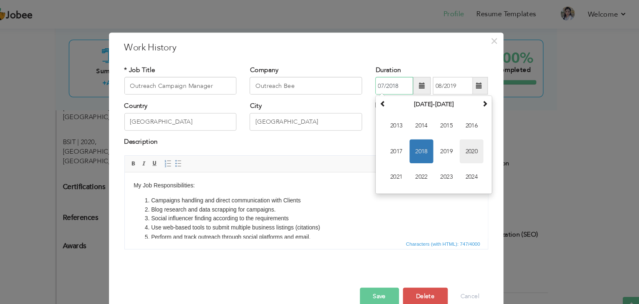
click at [467, 142] on span "2020" at bounding box center [473, 143] width 22 height 22
click at [430, 144] on span "Jun" at bounding box center [425, 143] width 22 height 22
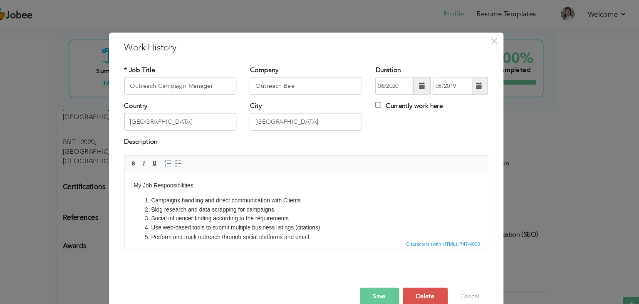
click at [480, 82] on span at bounding box center [480, 81] width 6 height 6
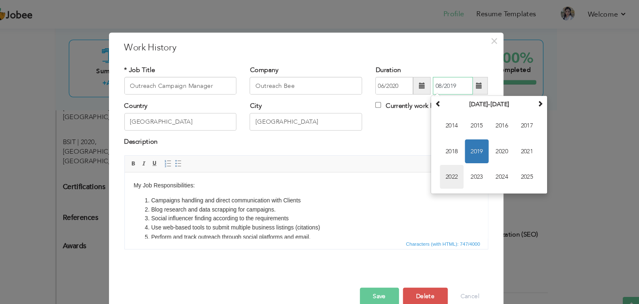
click at [456, 164] on span "2022" at bounding box center [454, 167] width 22 height 22
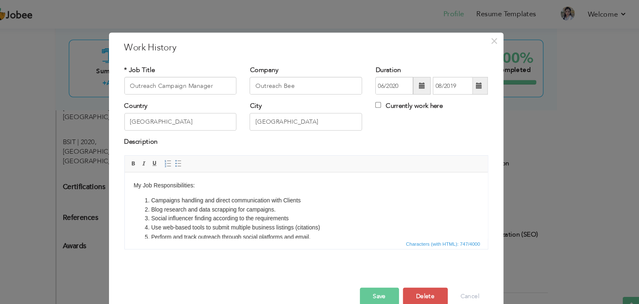
click at [423, 82] on span at bounding box center [426, 81] width 6 height 6
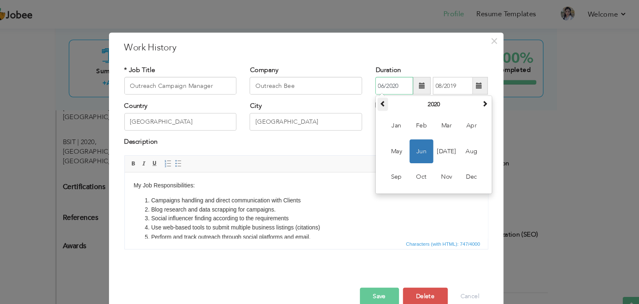
click at [391, 99] on span at bounding box center [389, 98] width 6 height 6
click at [429, 162] on span "Oct" at bounding box center [425, 167] width 22 height 22
type input "10/2019"
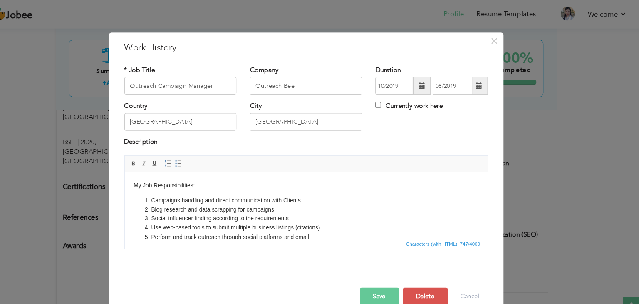
click at [478, 82] on span at bounding box center [480, 81] width 6 height 6
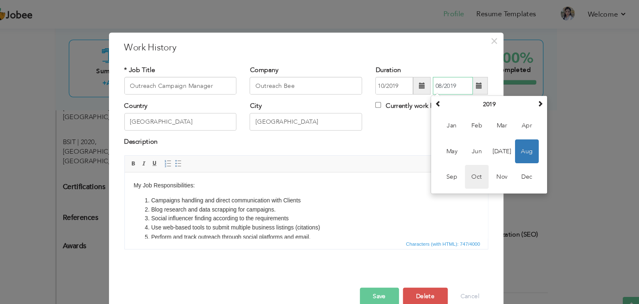
click at [476, 166] on span "Oct" at bounding box center [478, 167] width 22 height 22
click at [465, 81] on input "10/2019" at bounding box center [455, 81] width 38 height 17
click at [539, 97] on span at bounding box center [538, 98] width 6 height 6
click at [477, 168] on span "Oct" at bounding box center [478, 167] width 22 height 22
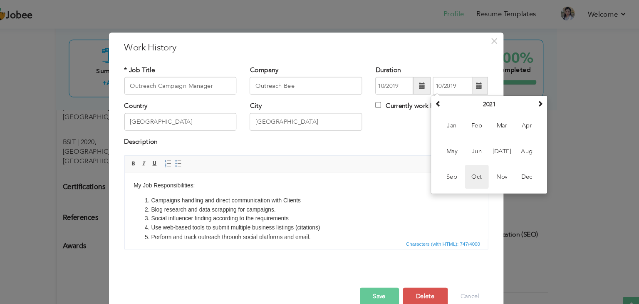
type input "10/2021"
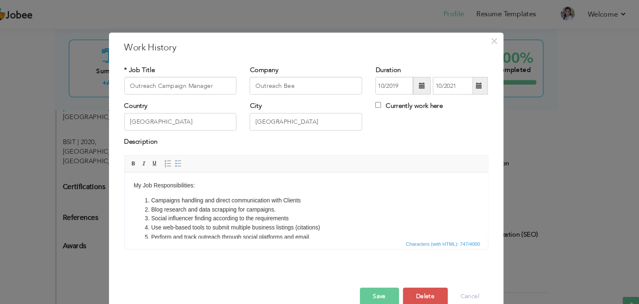
click at [404, 118] on div "Country Canada City Montreal Currently work here" at bounding box center [316, 113] width 357 height 34
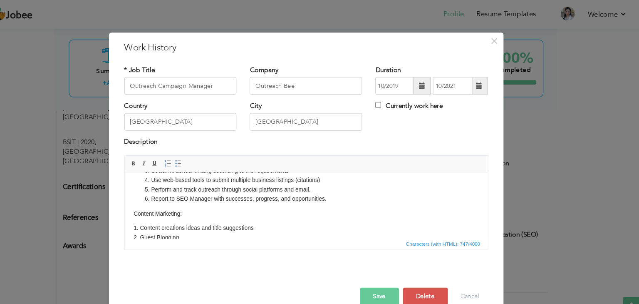
scroll to position [45, 0]
click at [390, 277] on button "Save" at bounding box center [385, 280] width 37 height 17
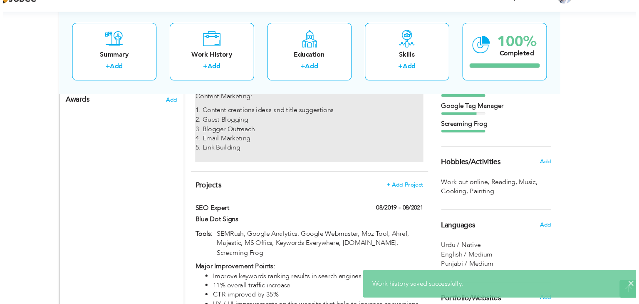
scroll to position [530, 0]
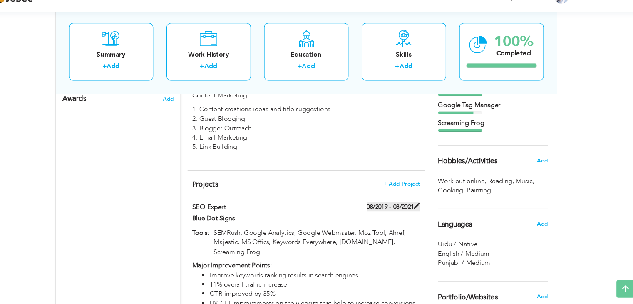
click at [409, 208] on label "08/2019 - 08/2021" at bounding box center [399, 212] width 50 height 8
type input "SEO Expert"
type input "Blue Dot Signs"
type input "08/2019"
type input "08/2021"
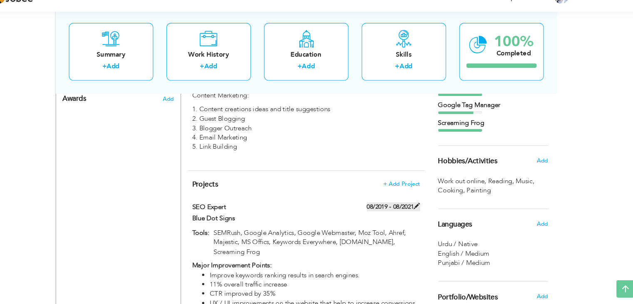
type input "SEMRush, Google Analytics, Google Webmaster, Moz Tool, Ahref, Majestic, MS Offi…"
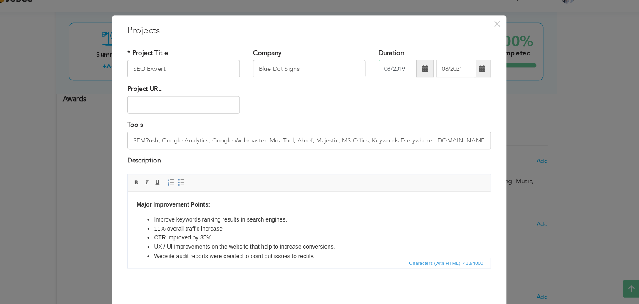
click at [411, 80] on input "08/2019" at bounding box center [403, 81] width 36 height 17
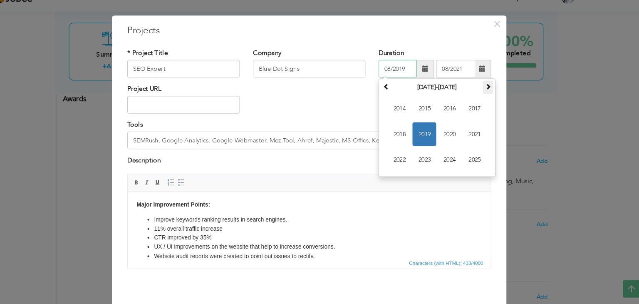
click at [486, 98] on span at bounding box center [489, 98] width 6 height 6
click at [387, 97] on th at bounding box center [392, 98] width 10 height 12
click at [400, 168] on span "2022" at bounding box center [405, 167] width 22 height 22
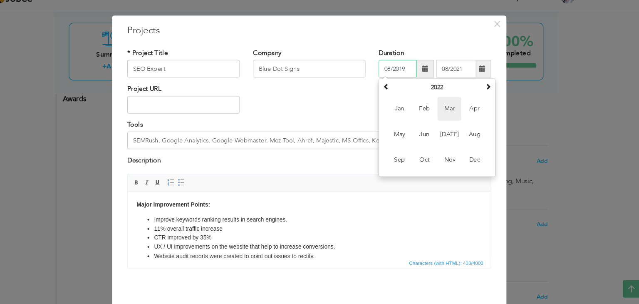
click at [455, 116] on span "Mar" at bounding box center [452, 119] width 22 height 22
type input "03/2022"
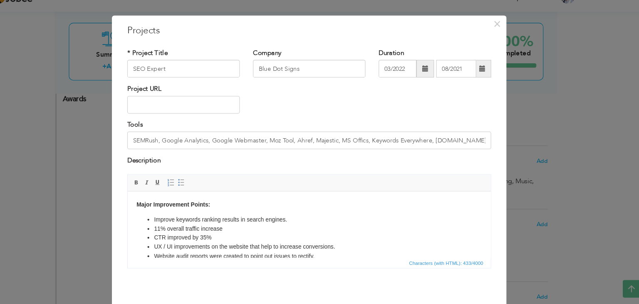
click at [483, 82] on span at bounding box center [483, 81] width 6 height 6
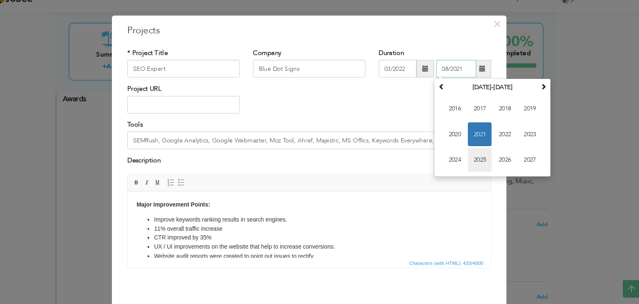
click at [483, 165] on span "2025" at bounding box center [481, 167] width 22 height 22
click at [520, 144] on span "Aug" at bounding box center [528, 143] width 22 height 22
type input "08/2025"
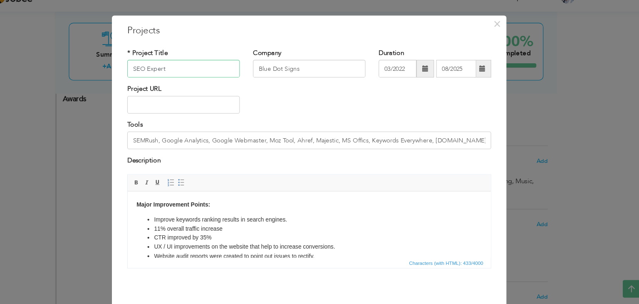
click at [191, 81] on input "SEO Expert" at bounding box center [200, 81] width 106 height 17
type input "SEO Expert/Digital Marketer"
click at [349, 86] on input "Blue Dot Signs" at bounding box center [319, 81] width 106 height 17
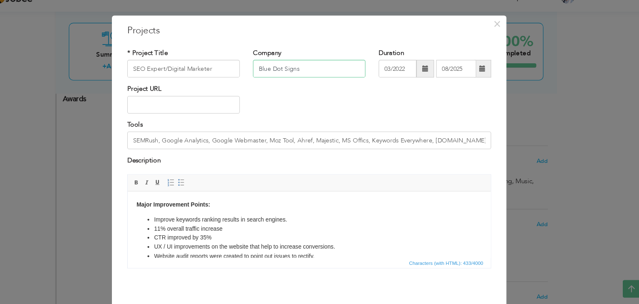
paste input "coalitiontechnologies.com"
click at [292, 81] on input "coalitiontechnologies" at bounding box center [319, 81] width 106 height 17
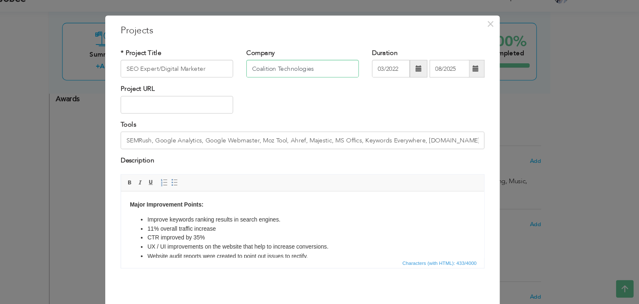
type input "Coalition Technologies"
drag, startPoint x: 468, startPoint y: 149, endPoint x: 480, endPoint y: 149, distance: 12.5
click at [480, 149] on input "SEMRush, Google Analytics, Google Webmaster, Moz Tool, Ahref, Majestic, MS Offi…" at bounding box center [319, 149] width 344 height 17
click at [485, 149] on input "SEMRush, Google Analytics, Google Webmaster, Moz Tool, Ahref, Majestic, MS Offi…" at bounding box center [319, 149] width 344 height 17
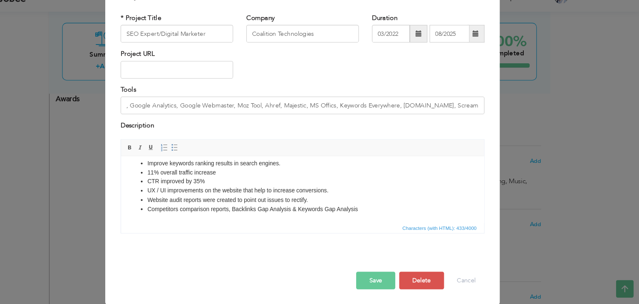
scroll to position [0, 0]
click at [379, 275] on button "Save" at bounding box center [388, 281] width 37 height 17
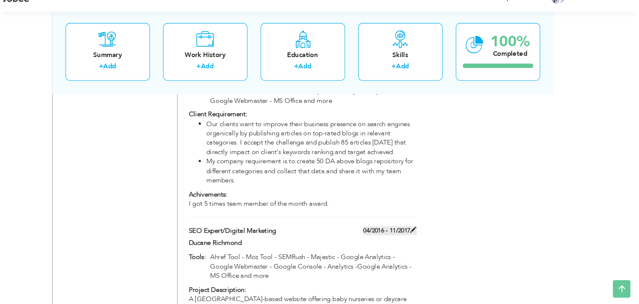
scroll to position [817, 0]
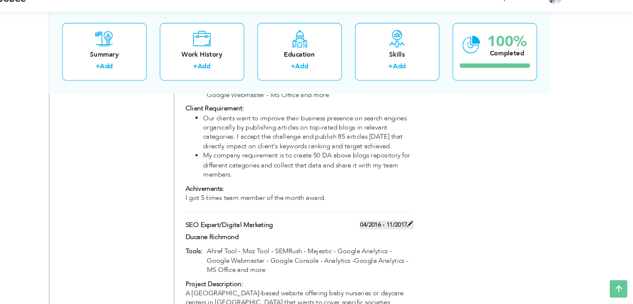
click at [398, 225] on label "04/2016 - 11/2017" at bounding box center [399, 229] width 50 height 8
type input "SEO Expert/Digital Marketing"
type input "Ducane Richmond"
type input "04/2016"
type input "11/2017"
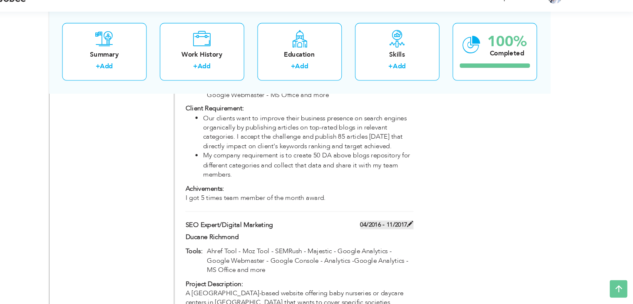
type input "Ahref Tool - Moz Tool - SEMRush - Majestic - Google Analytics - Google Webmaste…"
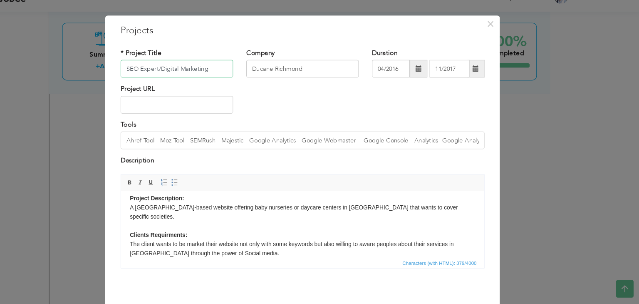
scroll to position [33, 0]
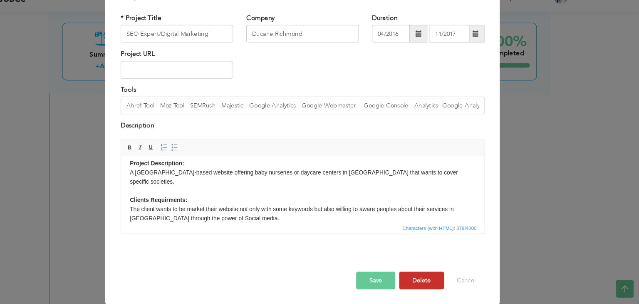
click at [434, 279] on button "Delete" at bounding box center [432, 281] width 42 height 17
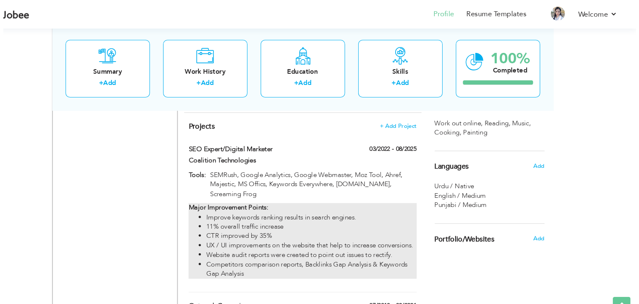
scroll to position [600, 0]
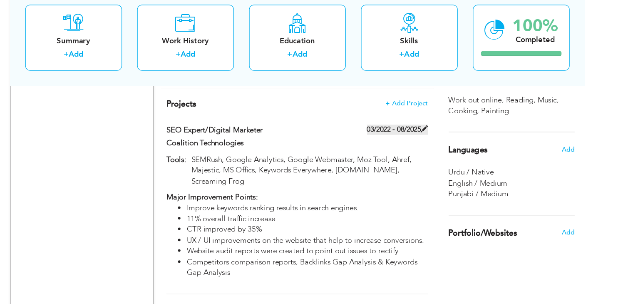
click at [411, 137] on label "03/2022 - 08/2025" at bounding box center [399, 141] width 50 height 8
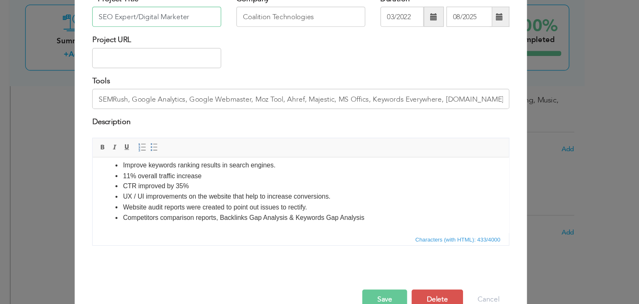
scroll to position [0, 0]
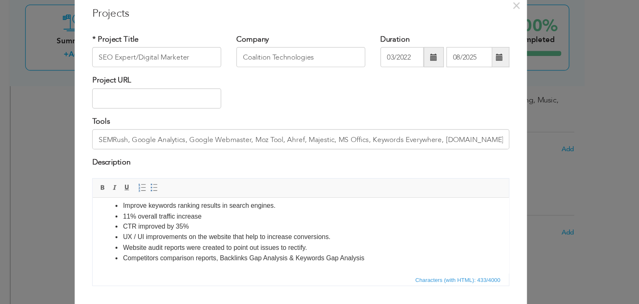
click at [575, 139] on div "× Projects * Project Title SEO Expert/Digital Marketer Company Coalition Techno…" at bounding box center [319, 152] width 639 height 304
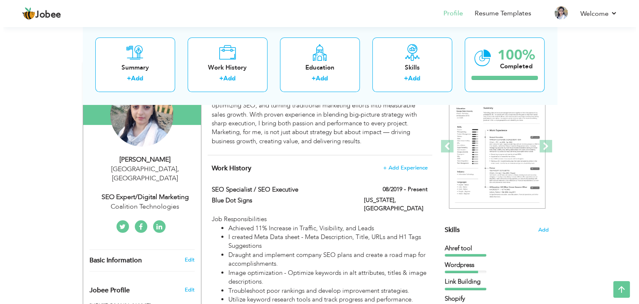
scroll to position [91, 0]
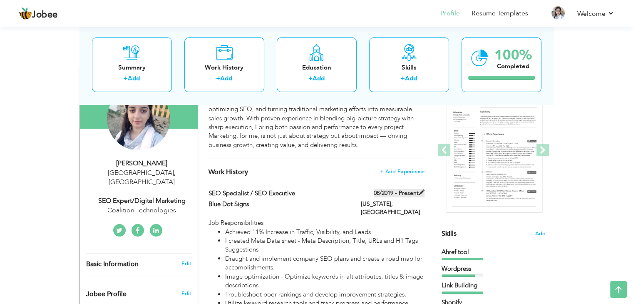
click at [414, 193] on label "08/2019 - Present" at bounding box center [399, 193] width 51 height 8
type input "SEO Specialist / SEO Executive"
type input "Blue Dot Signs"
type input "08/2019"
type input "[GEOGRAPHIC_DATA]"
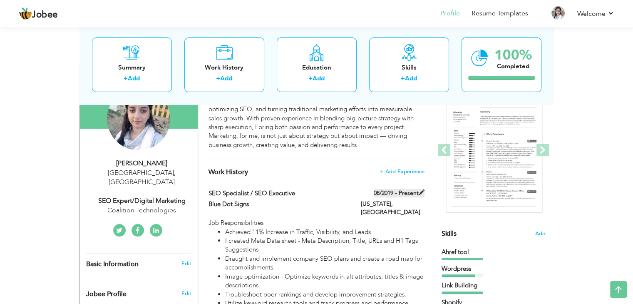
type input "New Jersey"
checkbox input "true"
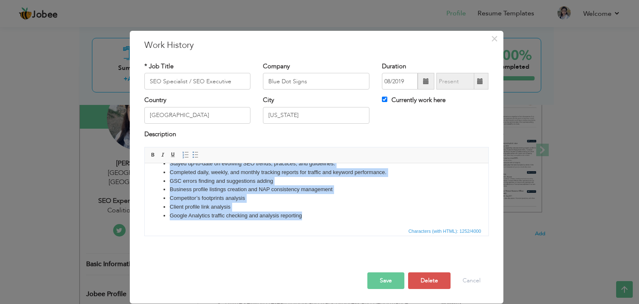
scroll to position [106, 0]
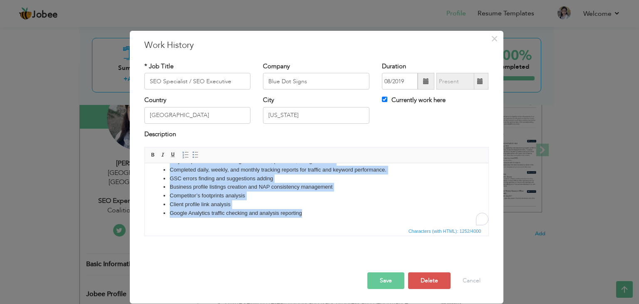
drag, startPoint x: 170, startPoint y: 190, endPoint x: 302, endPoint y: 222, distance: 136.1
click at [302, 222] on html "Job Responsibilities Achieved 11% Increase in Traffic, Visibility, and Leads I …" at bounding box center [316, 141] width 344 height 169
copy ul "Achieved 11% Increase in Traffic, Visibility, and Leads I created Meta Data she…"
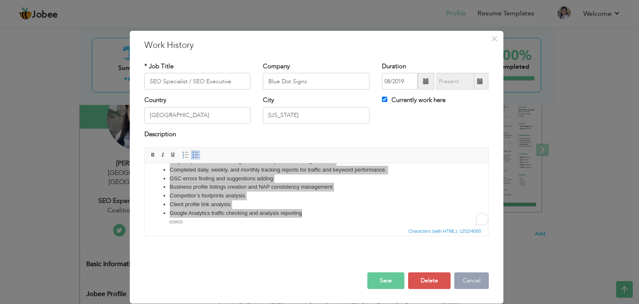
click at [483, 284] on button "Cancel" at bounding box center [471, 280] width 35 height 17
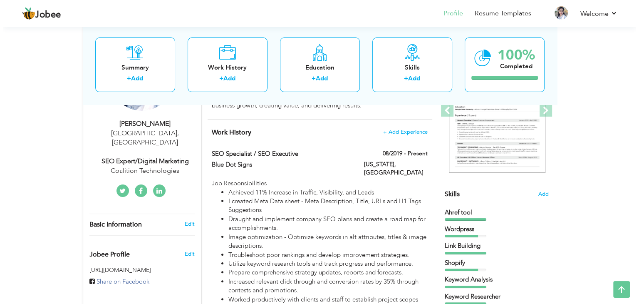
scroll to position [108, 0]
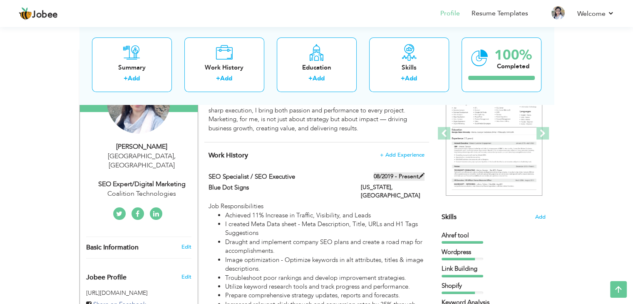
click at [416, 177] on label "08/2019 - Present" at bounding box center [399, 176] width 51 height 8
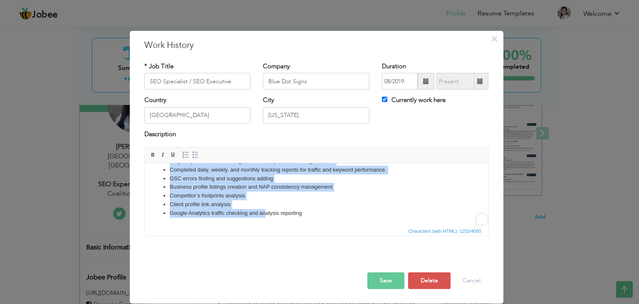
scroll to position [106, 0]
drag, startPoint x: 170, startPoint y: 190, endPoint x: 456, endPoint y: 391, distance: 349.9
click at [312, 226] on html "Job Responsibilities Achieved 11% Increase in Traffic, Visibility, and Leads I …" at bounding box center [316, 141] width 344 height 169
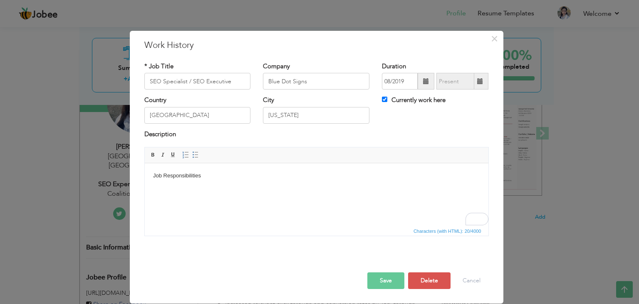
scroll to position [0, 0]
click at [193, 154] on span at bounding box center [195, 154] width 7 height 7
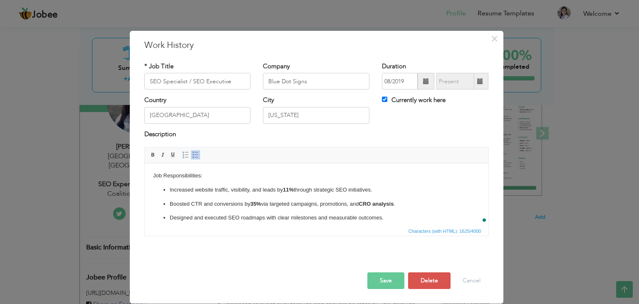
scroll to position [164, 0]
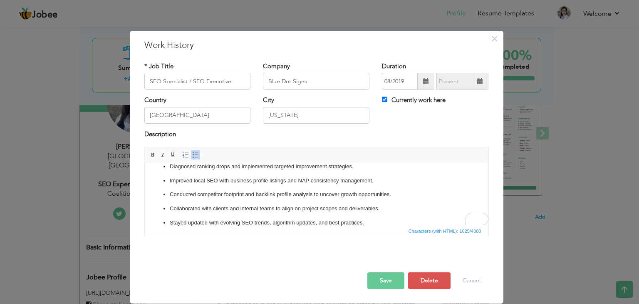
click at [228, 218] on p "Stayed updated with evolving SEO trends, algorithm updates, and best practices." at bounding box center [316, 222] width 294 height 9
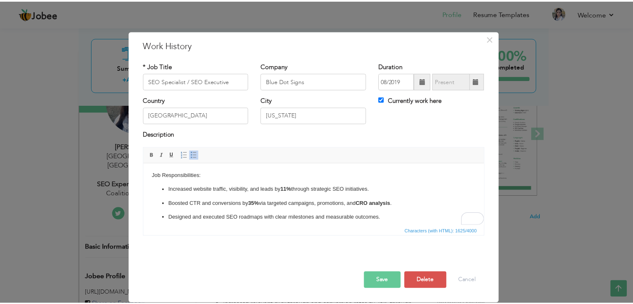
scroll to position [0, 0]
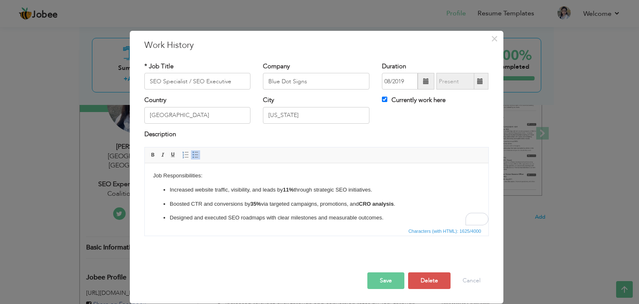
click at [386, 191] on p "Increased website traffic, visibility, and leads by 11% through strategic SEO i…" at bounding box center [316, 190] width 294 height 9
drag, startPoint x: 188, startPoint y: 79, endPoint x: 234, endPoint y: 80, distance: 45.8
click at [234, 80] on input "SEO Specialist / SEO Executive" at bounding box center [197, 81] width 106 height 17
type input "SEO Specialist"
click at [330, 82] on input "Blue Dot Signs" at bounding box center [316, 81] width 106 height 17
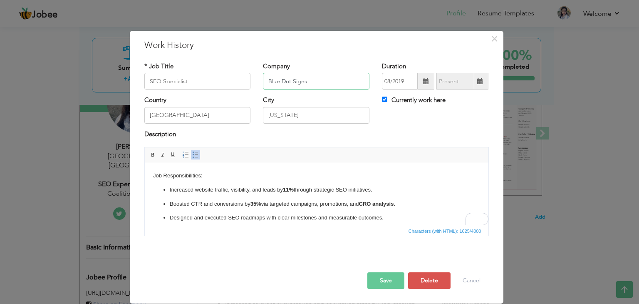
drag, startPoint x: 330, startPoint y: 82, endPoint x: 260, endPoint y: 88, distance: 71.0
click at [260, 88] on div "Company Blue Dot Signs" at bounding box center [316, 79] width 119 height 34
paste input "coalitiontechnologies.com"
click at [291, 82] on input "coalitiontechnologies.com" at bounding box center [316, 81] width 106 height 17
click at [344, 85] on input "Coalition Technologies.com" at bounding box center [316, 81] width 106 height 17
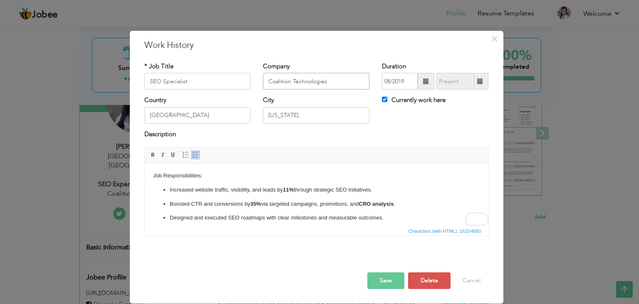
type input "Coalition Technologies"
click at [423, 82] on span at bounding box center [426, 81] width 6 height 6
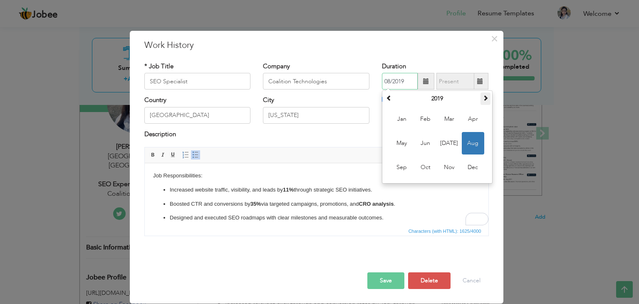
click at [488, 98] on span at bounding box center [486, 98] width 6 height 6
click at [450, 119] on span "Mar" at bounding box center [449, 119] width 22 height 22
type input "03/2022"
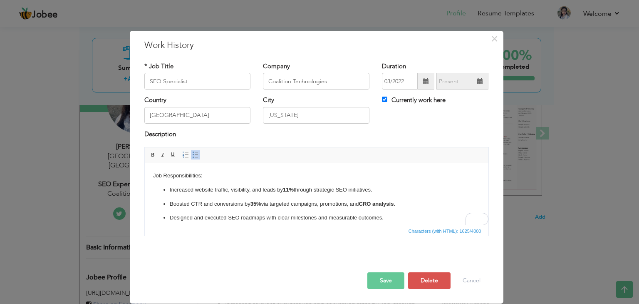
click at [484, 82] on span at bounding box center [480, 81] width 16 height 17
click at [384, 101] on input "Currently work here" at bounding box center [384, 99] width 5 height 5
checkbox input "false"
click at [480, 80] on span at bounding box center [480, 81] width 6 height 6
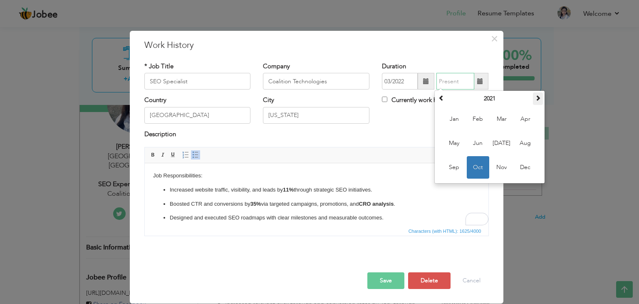
click at [540, 99] on span at bounding box center [538, 98] width 6 height 6
click at [523, 139] on span "Aug" at bounding box center [525, 143] width 22 height 22
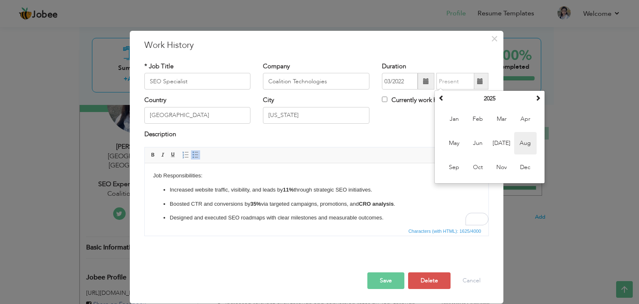
type input "08/2025"
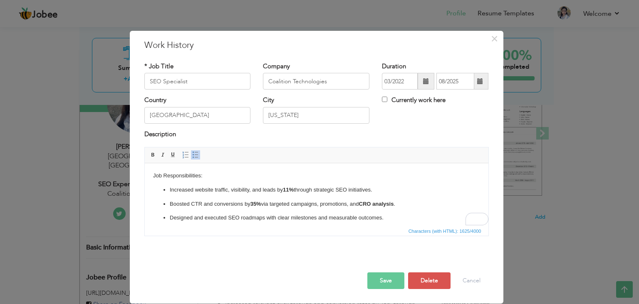
click at [379, 276] on button "Save" at bounding box center [385, 280] width 37 height 17
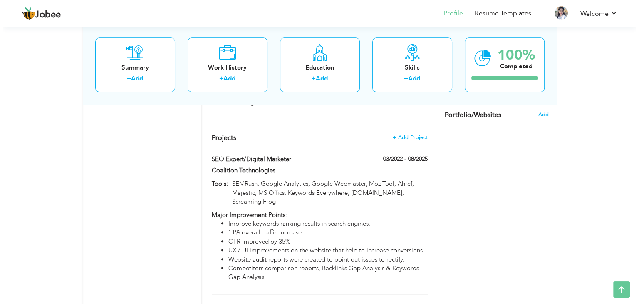
scroll to position [712, 0]
click at [413, 155] on label "03/2022 - 08/2025" at bounding box center [399, 159] width 50 height 8
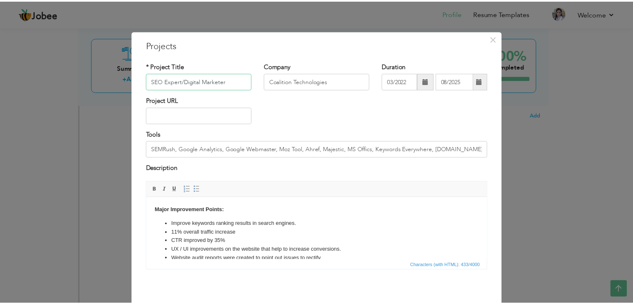
scroll to position [33, 0]
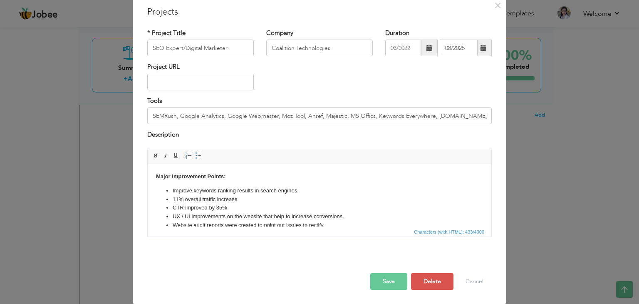
click at [385, 282] on button "Save" at bounding box center [388, 281] width 37 height 17
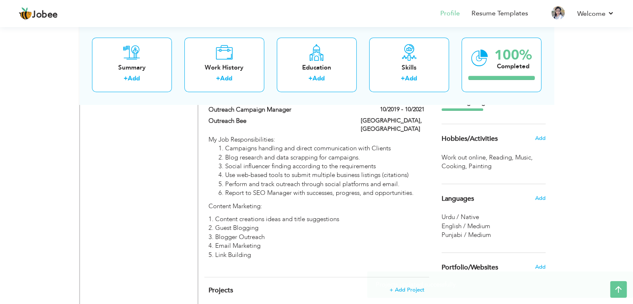
scroll to position [559, 0]
click at [541, 138] on span "Add" at bounding box center [539, 138] width 11 height 7
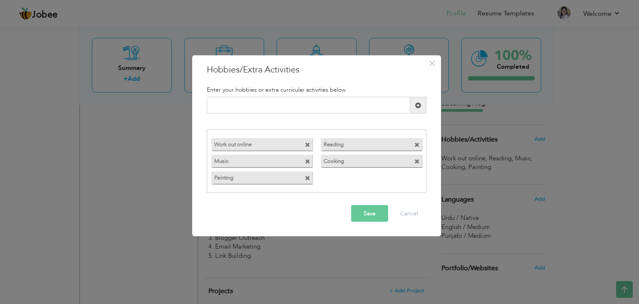
click at [306, 146] on span at bounding box center [307, 144] width 5 height 5
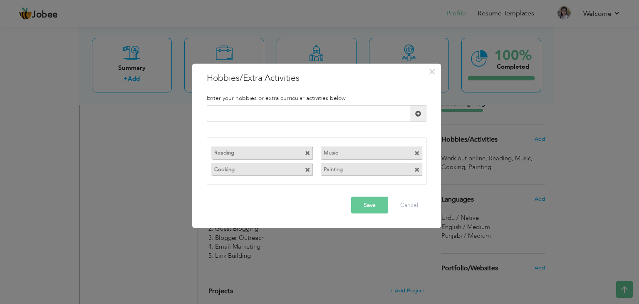
click at [308, 154] on span at bounding box center [307, 152] width 5 height 5
click at [282, 117] on input "text" at bounding box center [308, 113] width 203 height 17
paste input "Music Cooking Poetry"
click at [271, 116] on input "Music Cooking Poetry" at bounding box center [308, 113] width 203 height 17
type input "M"
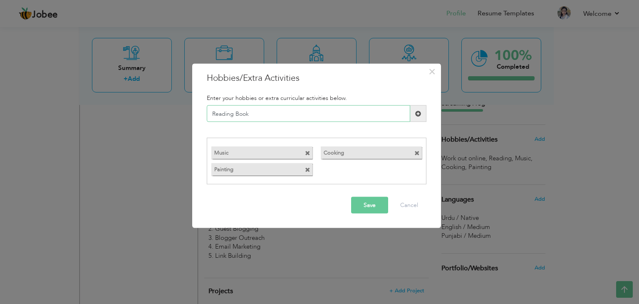
type input "Reading Books"
paste input "Tourism"
type input "Tourism"
drag, startPoint x: 377, startPoint y: 213, endPoint x: 373, endPoint y: 208, distance: 5.9
click at [373, 208] on div "Save Cancel" at bounding box center [316, 204] width 232 height 29
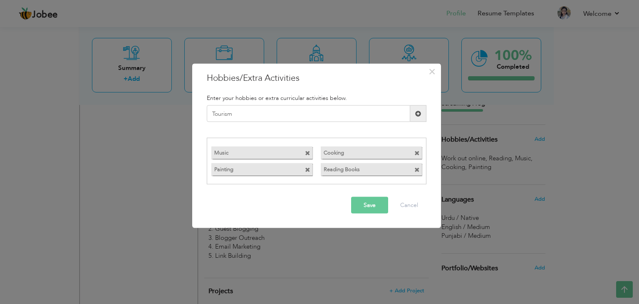
click at [373, 208] on button "Save" at bounding box center [369, 204] width 37 height 17
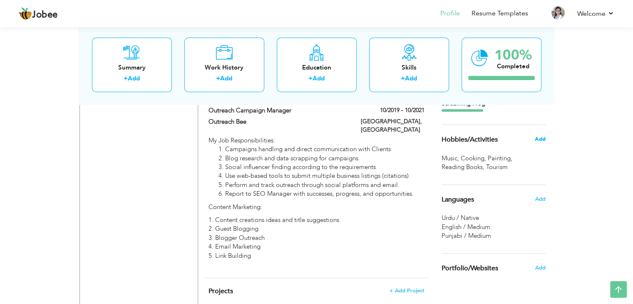
click at [536, 139] on span "Add" at bounding box center [539, 138] width 11 height 7
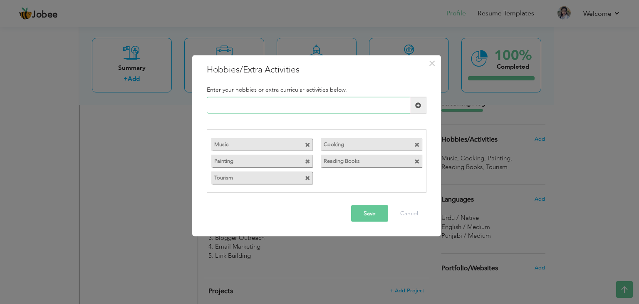
paste input "Travel & Culture Explorat"
type input "Travel & Culture Explorat"
click at [432, 60] on span "×" at bounding box center [431, 63] width 7 height 15
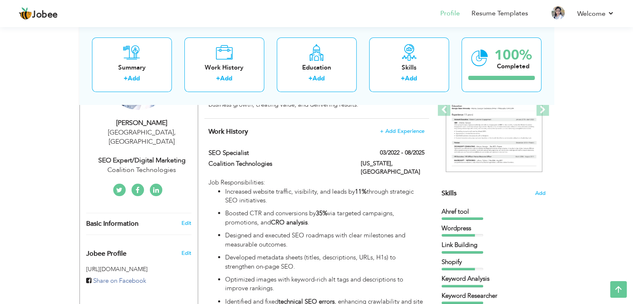
scroll to position [136, 0]
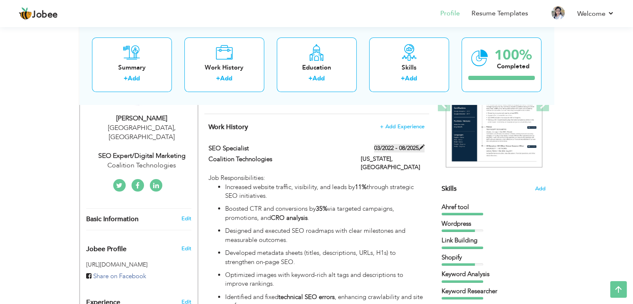
click at [403, 151] on label "03/2022 - 08/2025" at bounding box center [399, 148] width 50 height 8
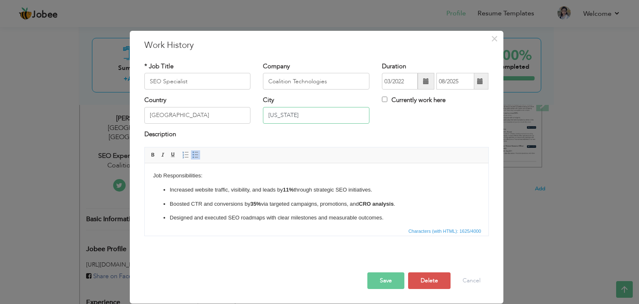
click at [322, 114] on input "New Jersey" at bounding box center [316, 115] width 106 height 17
paste input "Los Angeles"
type input "Los Angeles"
drag, startPoint x: 317, startPoint y: 116, endPoint x: 233, endPoint y: 115, distance: 84.0
click at [233, 115] on div "Country USA City Los Angeles Currently work here" at bounding box center [316, 113] width 357 height 34
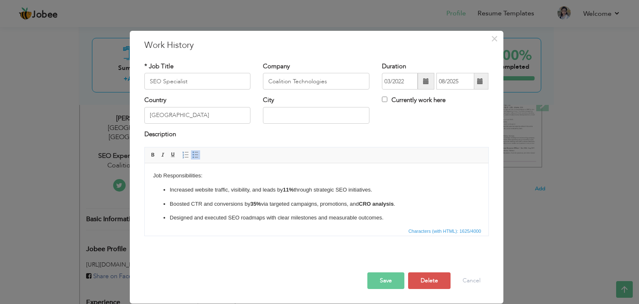
click at [384, 280] on button "Save" at bounding box center [385, 280] width 37 height 17
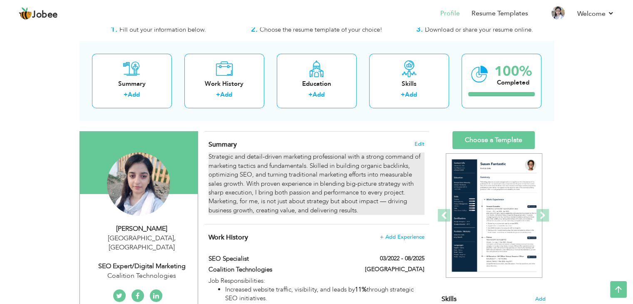
scroll to position [20, 0]
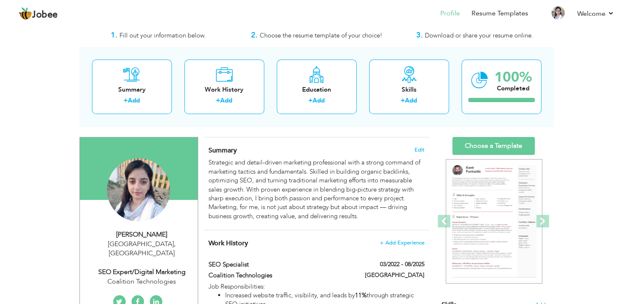
drag, startPoint x: 366, startPoint y: 217, endPoint x: 449, endPoint y: 142, distance: 111.6
click at [412, 151] on h4 "Summary Edit" at bounding box center [315, 150] width 215 height 8
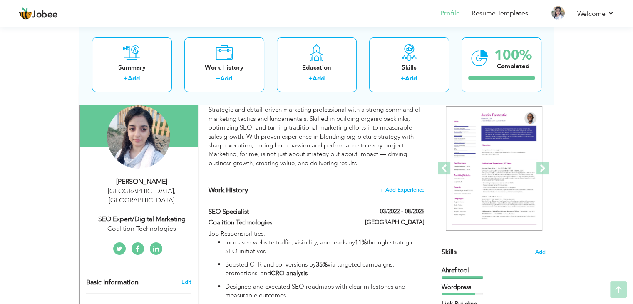
scroll to position [85, 0]
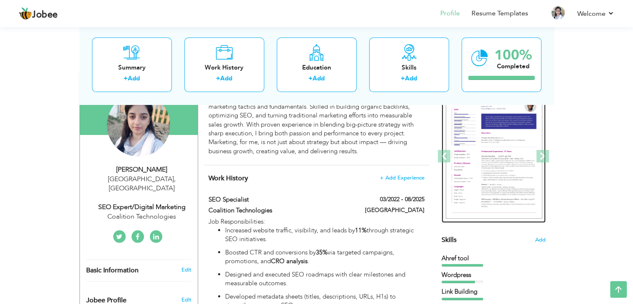
click at [486, 188] on img at bounding box center [494, 156] width 97 height 125
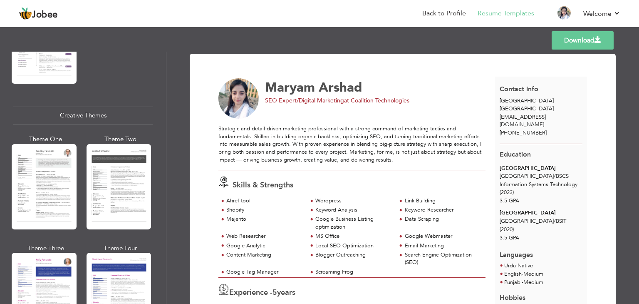
scroll to position [963, 0]
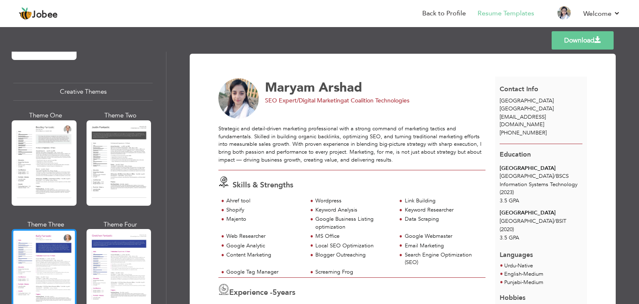
click at [47, 267] on div at bounding box center [44, 271] width 65 height 85
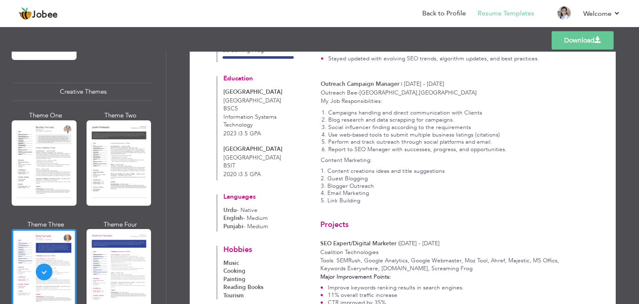
scroll to position [343, 0]
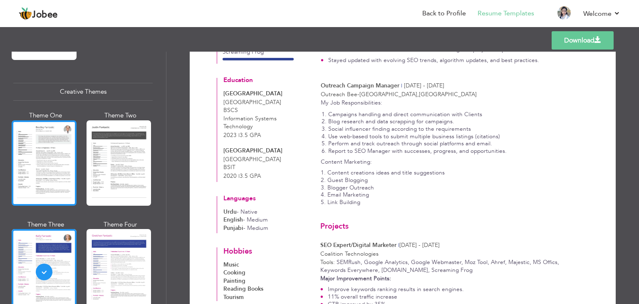
click at [50, 158] on div at bounding box center [44, 162] width 65 height 85
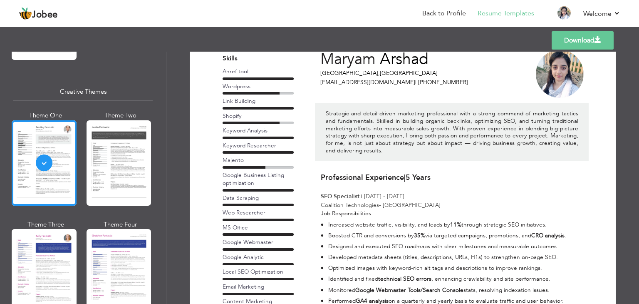
scroll to position [27, 0]
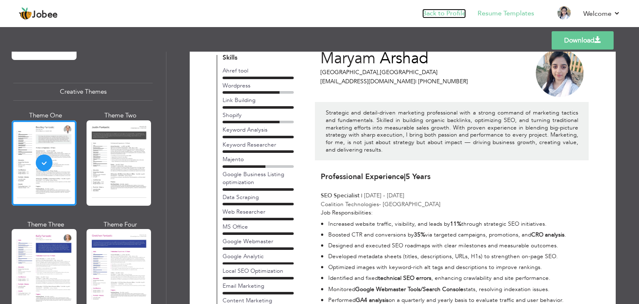
click at [446, 12] on link "Back to Profile" at bounding box center [444, 14] width 44 height 10
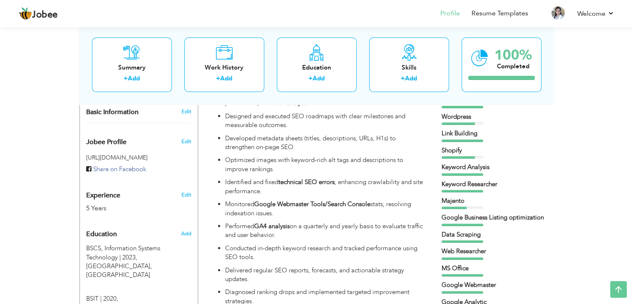
scroll to position [261, 0]
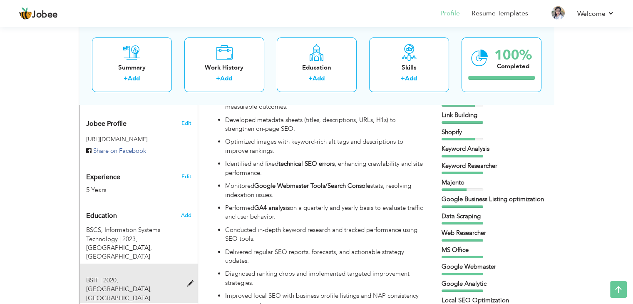
click at [183, 276] on div "BSIT | 2020, [GEOGRAPHIC_DATA], [GEOGRAPHIC_DATA]" at bounding box center [134, 289] width 108 height 27
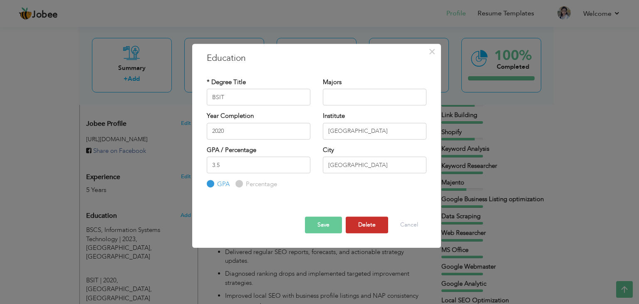
click at [368, 227] on button "Delete" at bounding box center [367, 224] width 42 height 17
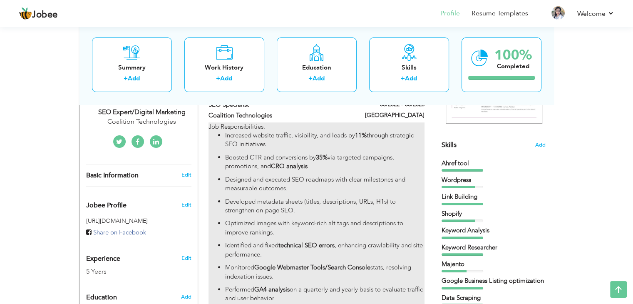
scroll to position [0, 0]
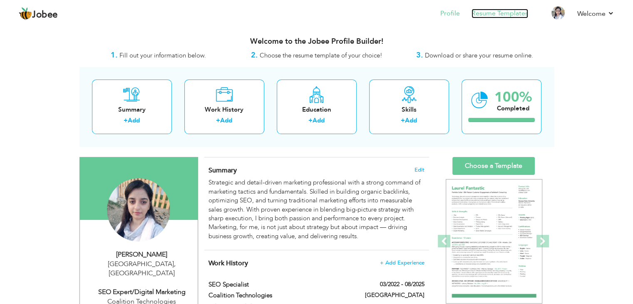
click at [506, 10] on link "Resume Templates" at bounding box center [499, 14] width 57 height 10
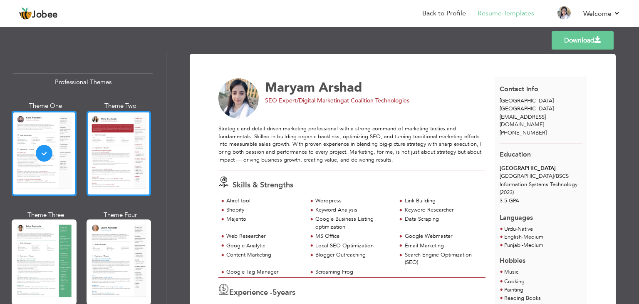
click at [116, 154] on div at bounding box center [119, 153] width 65 height 85
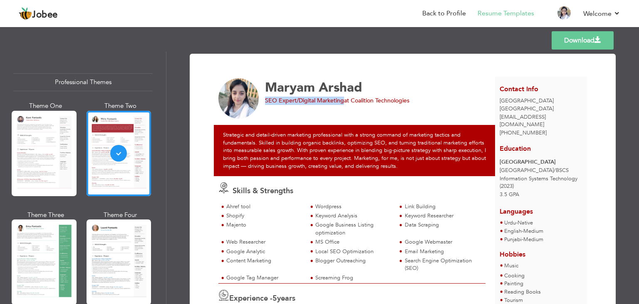
drag, startPoint x: 265, startPoint y: 101, endPoint x: 343, endPoint y: 101, distance: 78.6
click at [343, 101] on div "SEO Expert/Digital Marketing at Coalition Technologies" at bounding box center [372, 101] width 215 height 8
copy span "SEO Expert/Digital Marketing"
